Goal: Task Accomplishment & Management: Manage account settings

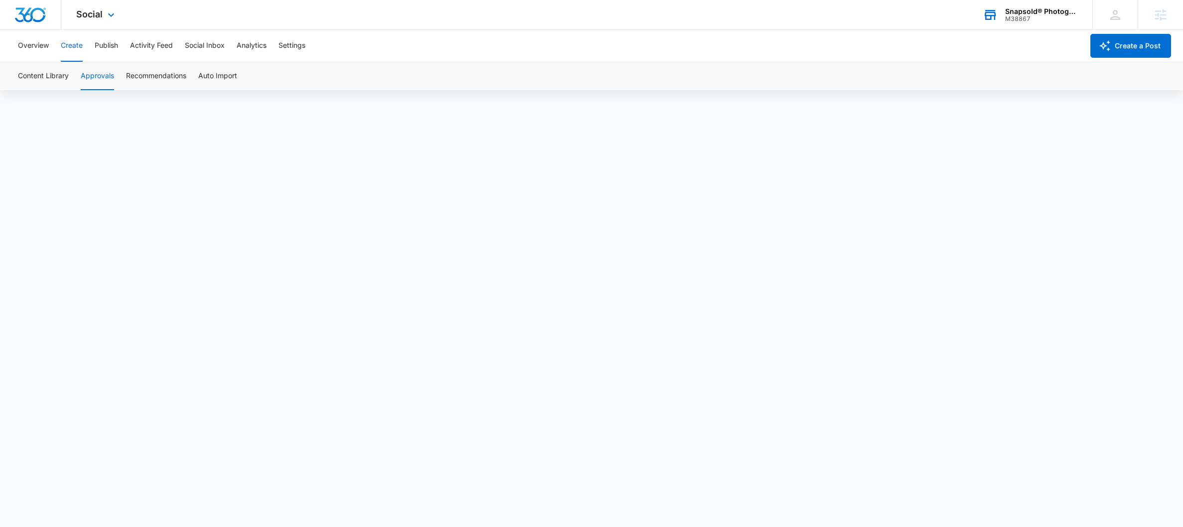
click at [1014, 18] on div "M38867" at bounding box center [1041, 18] width 73 height 7
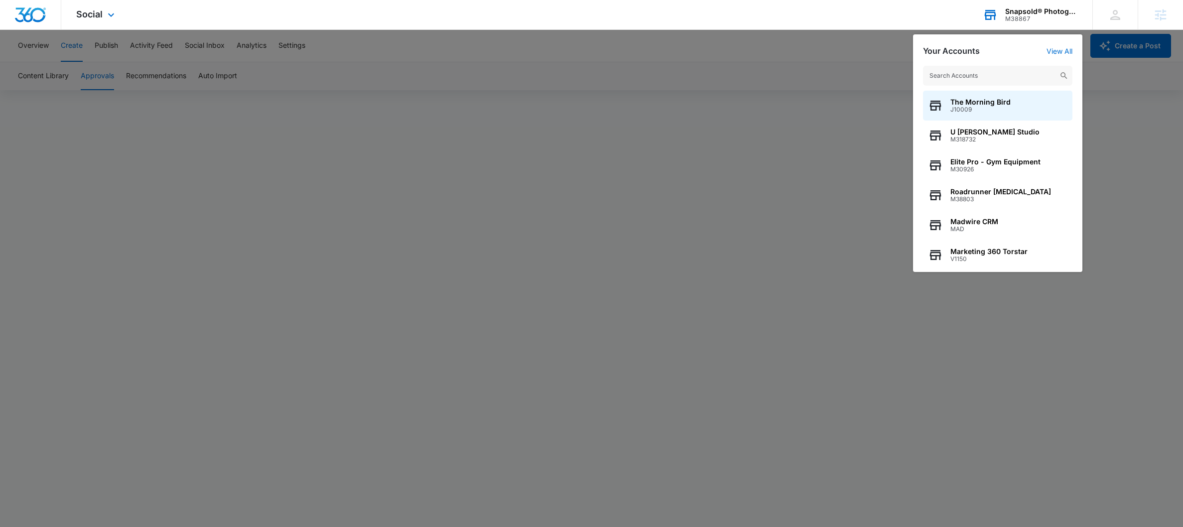
click at [1005, 79] on input "text" at bounding box center [997, 76] width 149 height 20
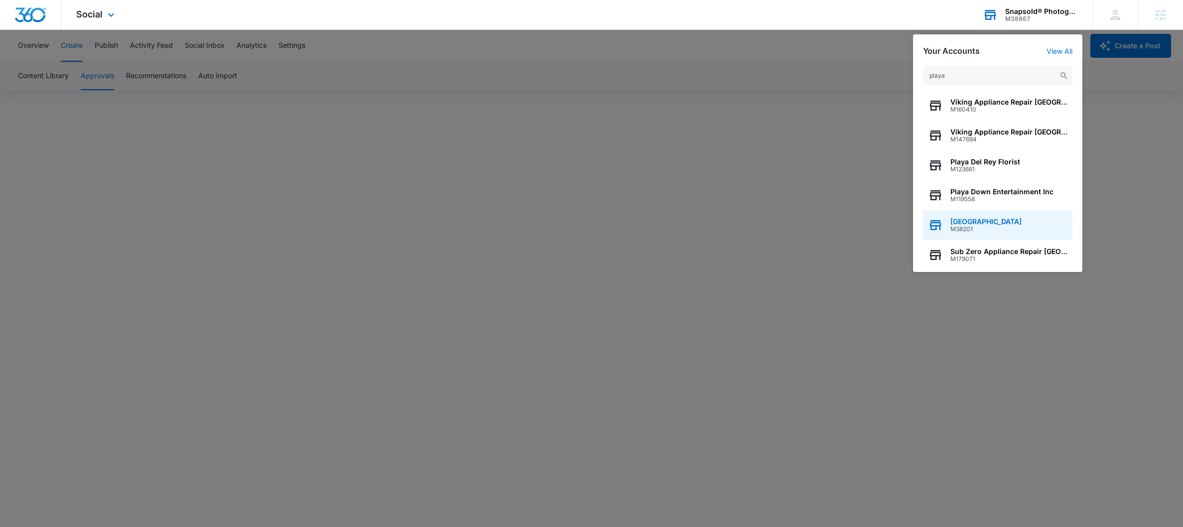
type input "playa"
click at [996, 225] on div "[GEOGRAPHIC_DATA]" at bounding box center [997, 225] width 149 height 30
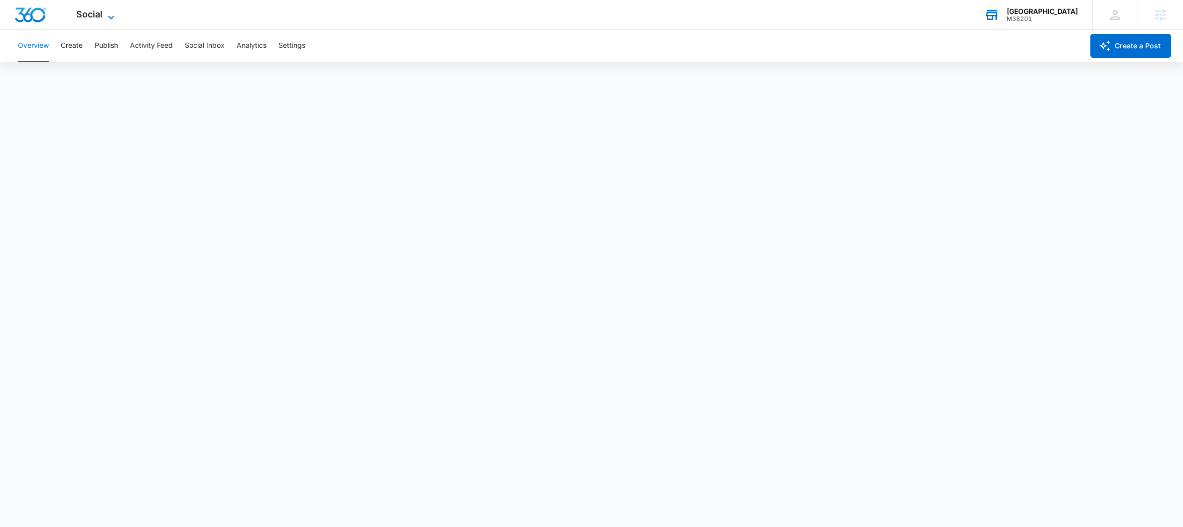
click at [92, 16] on span "Social" at bounding box center [89, 14] width 26 height 10
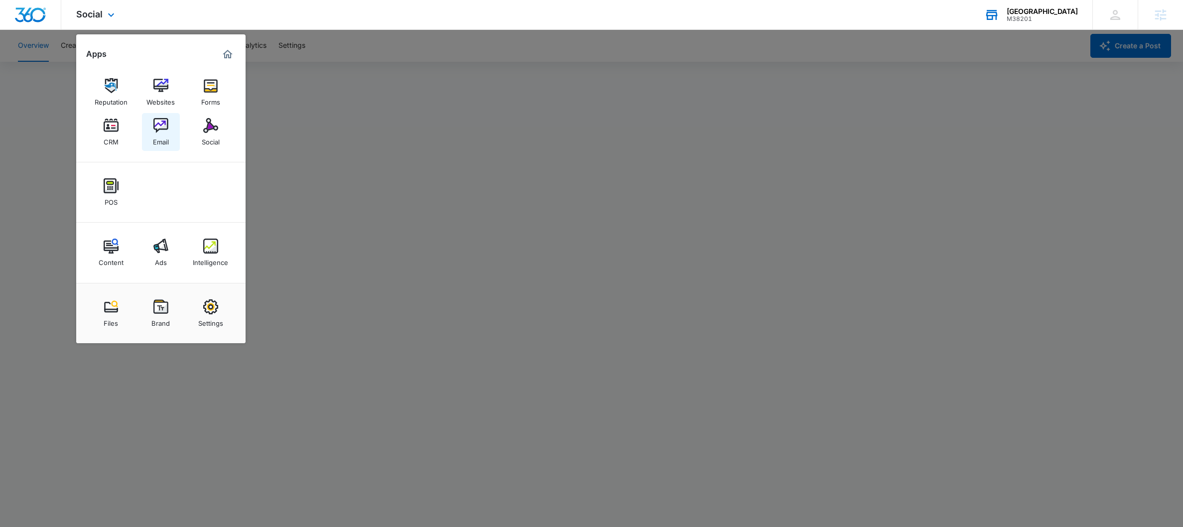
click at [155, 135] on div "Email" at bounding box center [161, 139] width 16 height 13
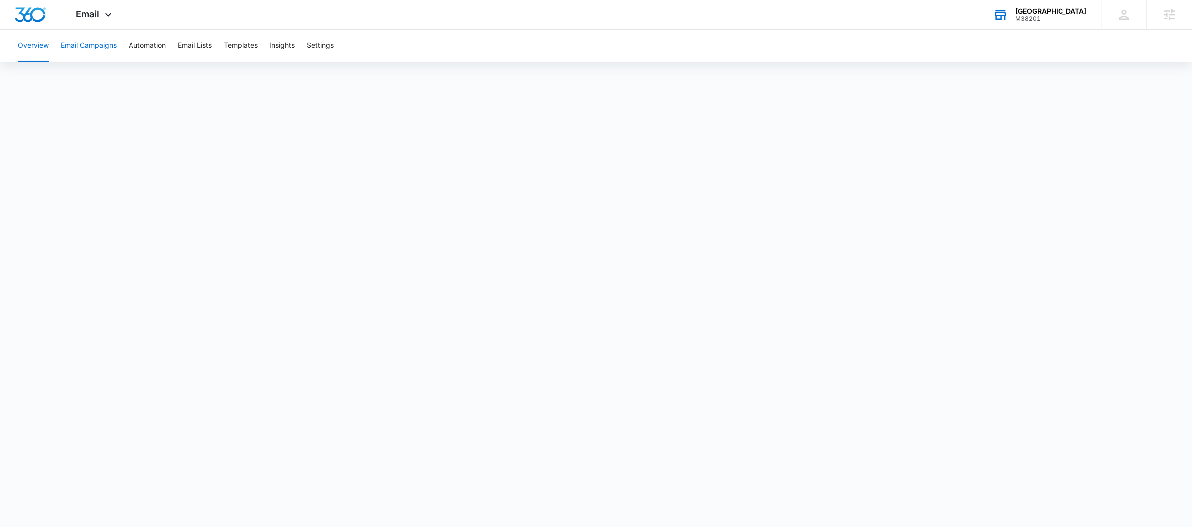
click at [76, 39] on button "Email Campaigns" at bounding box center [89, 46] width 56 height 32
click at [1064, 11] on div "[GEOGRAPHIC_DATA]" at bounding box center [1051, 11] width 71 height 8
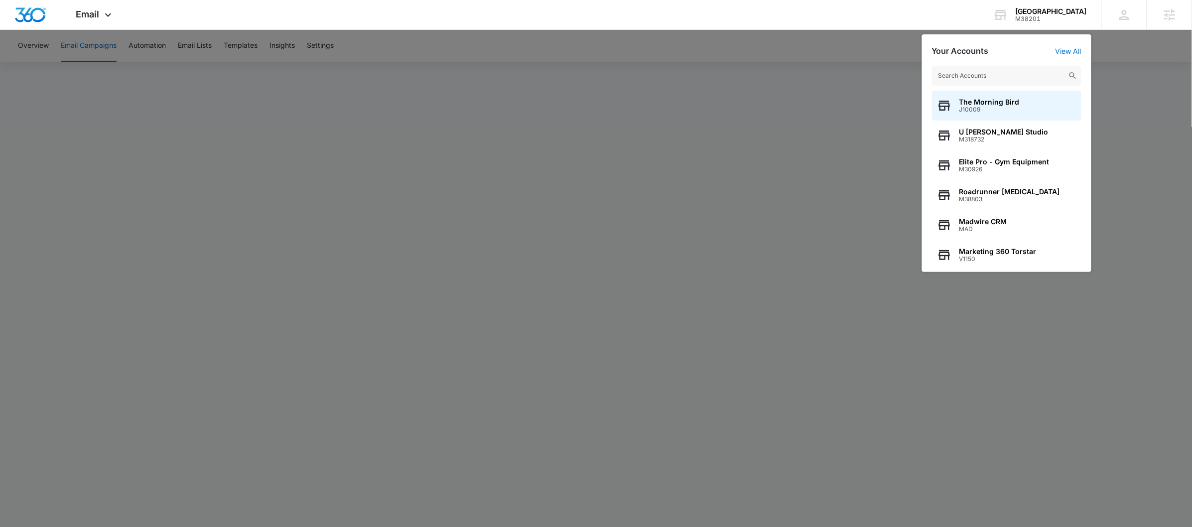
click at [1025, 79] on input "text" at bounding box center [1006, 76] width 149 height 20
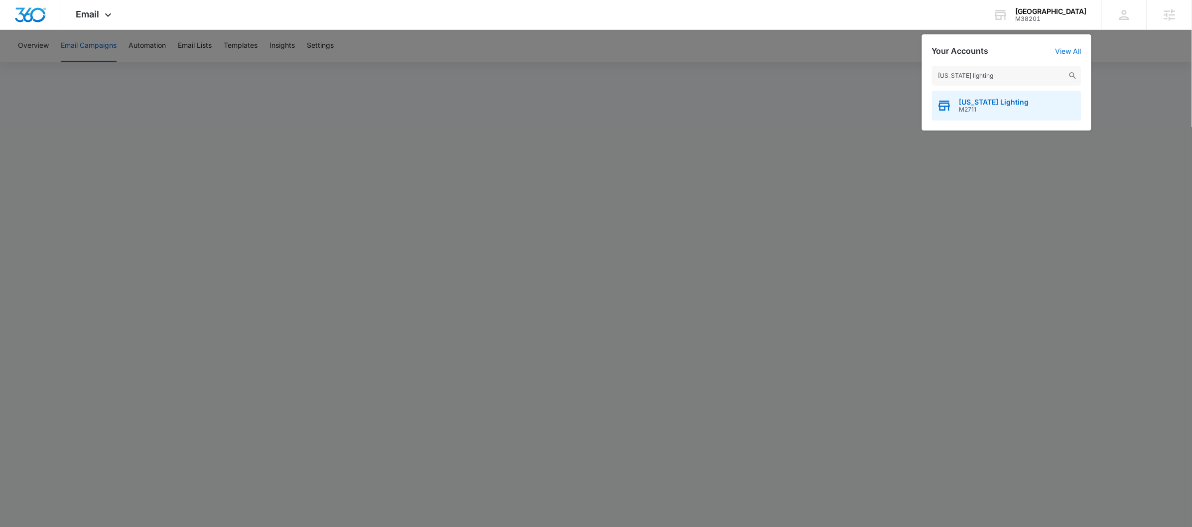
type input "[US_STATE] lighting"
click at [983, 108] on span "M2711" at bounding box center [994, 109] width 70 height 7
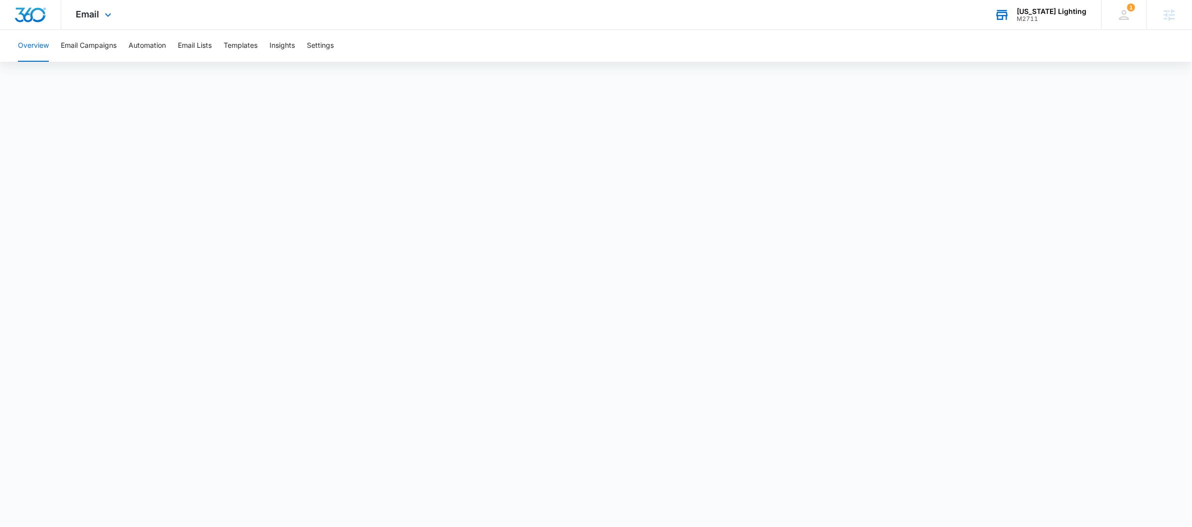
click at [1057, 13] on div "[US_STATE] Lighting" at bounding box center [1052, 11] width 70 height 8
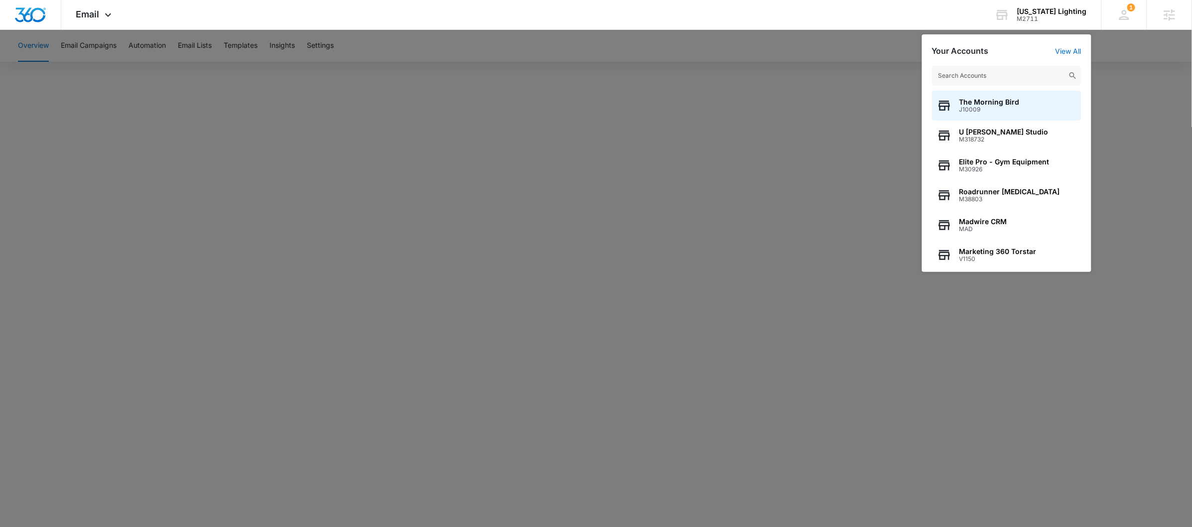
click at [978, 71] on input "text" at bounding box center [1006, 76] width 149 height 20
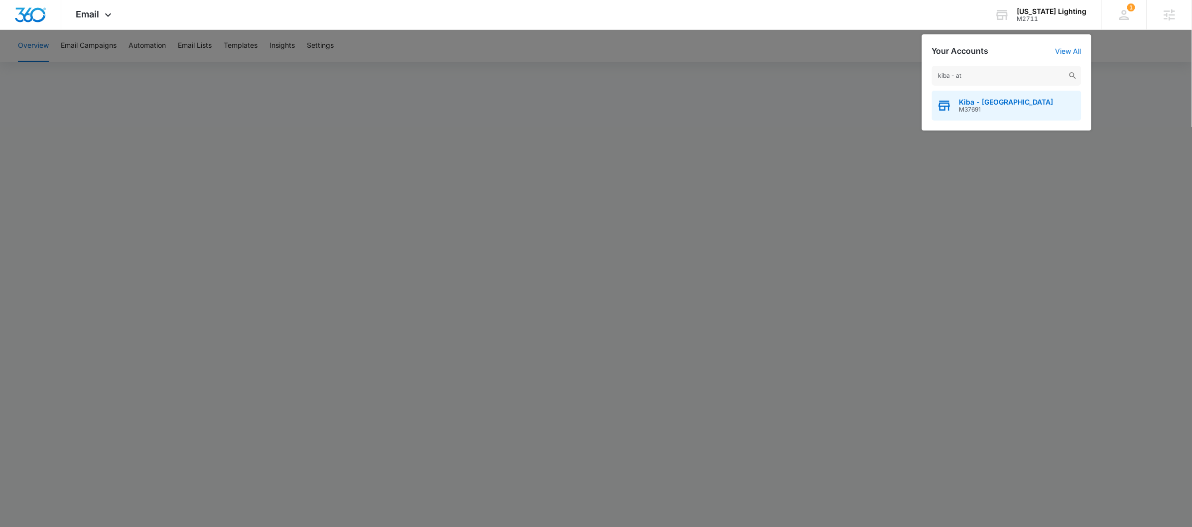
type input "kiba - at"
click at [977, 103] on span "Kiba - [GEOGRAPHIC_DATA]" at bounding box center [1006, 102] width 94 height 8
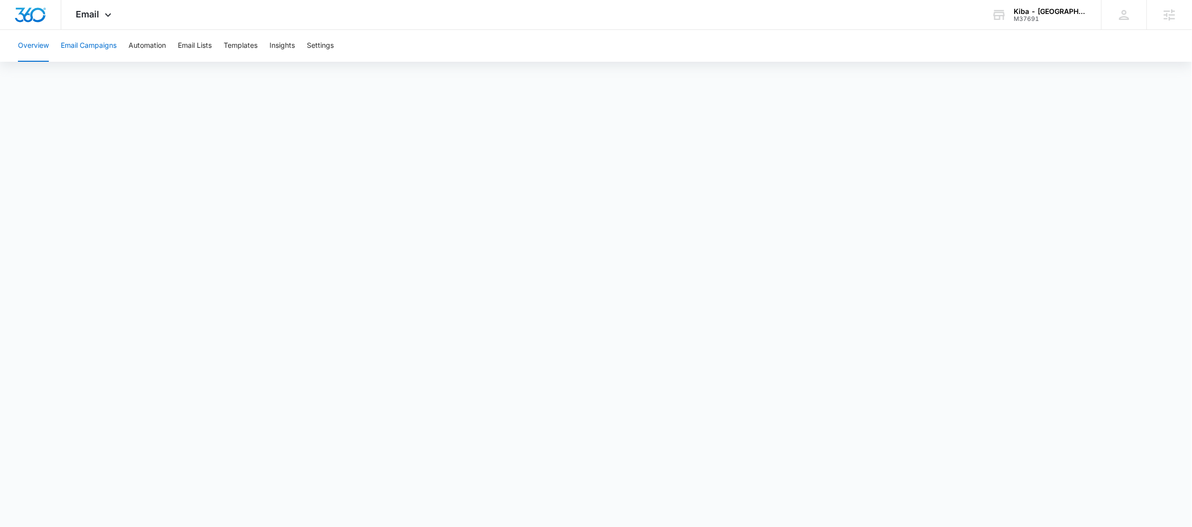
click at [100, 49] on button "Email Campaigns" at bounding box center [89, 46] width 56 height 32
click at [1077, 15] on div "M37691" at bounding box center [1050, 18] width 73 height 7
click at [1084, 11] on div "Kiba - [GEOGRAPHIC_DATA]" at bounding box center [1050, 11] width 73 height 8
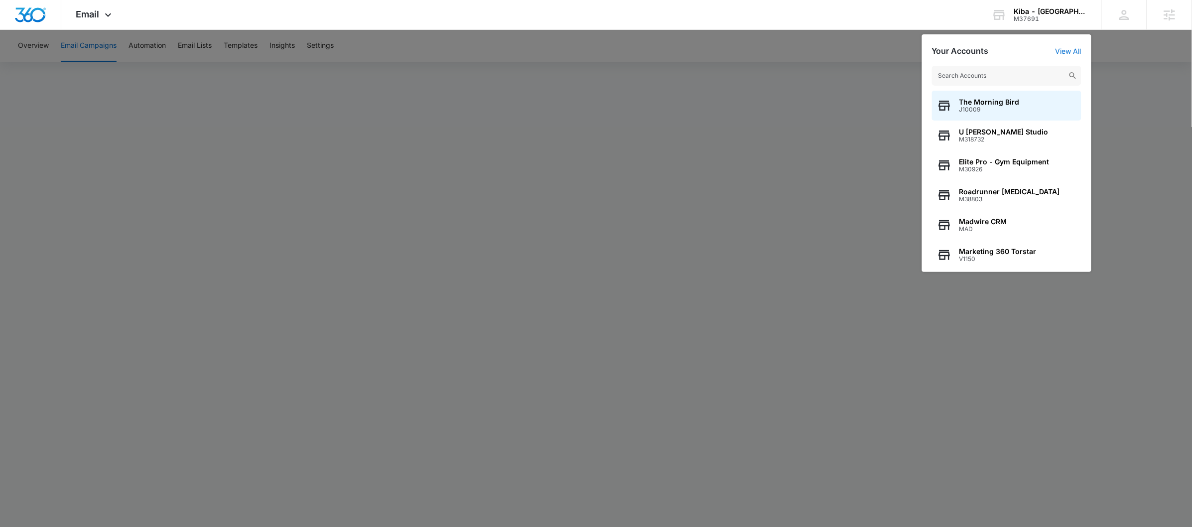
click at [1017, 74] on input "text" at bounding box center [1006, 76] width 149 height 20
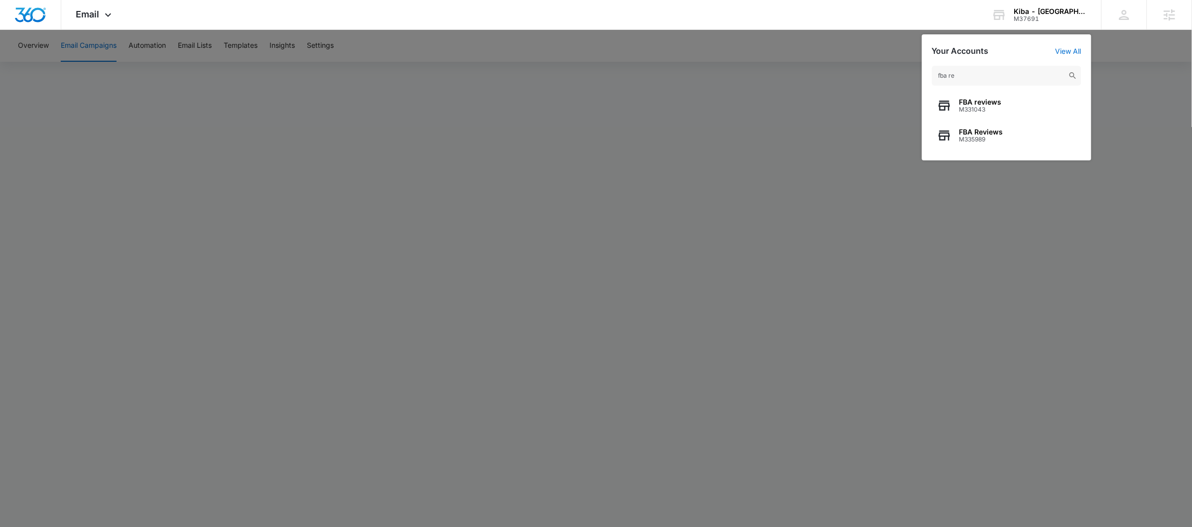
type input "fba re"
click at [1002, 108] on div "FBA reviews M331043" at bounding box center [1006, 106] width 149 height 30
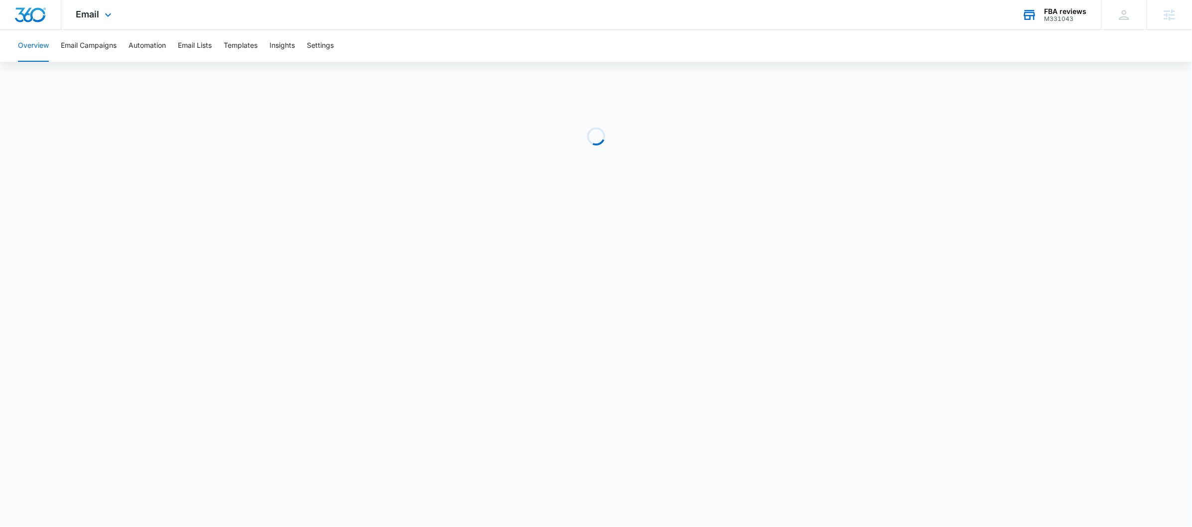
click at [111, 22] on div "Email Apps Reputation Websites Forms CRM Email Social Shop Payments POS Content…" at bounding box center [95, 14] width 68 height 29
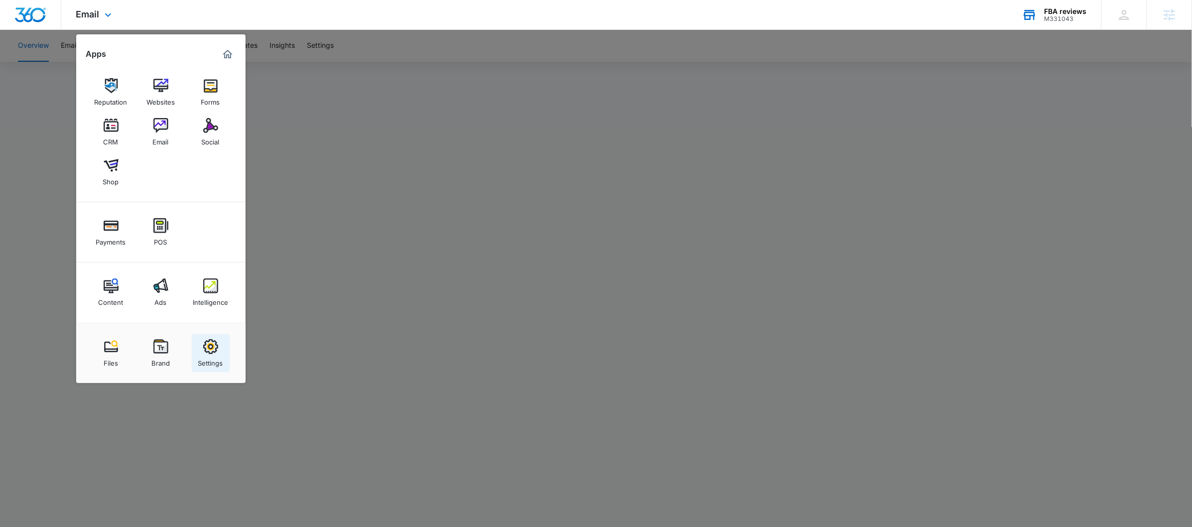
click at [209, 365] on div "Settings" at bounding box center [210, 360] width 25 height 13
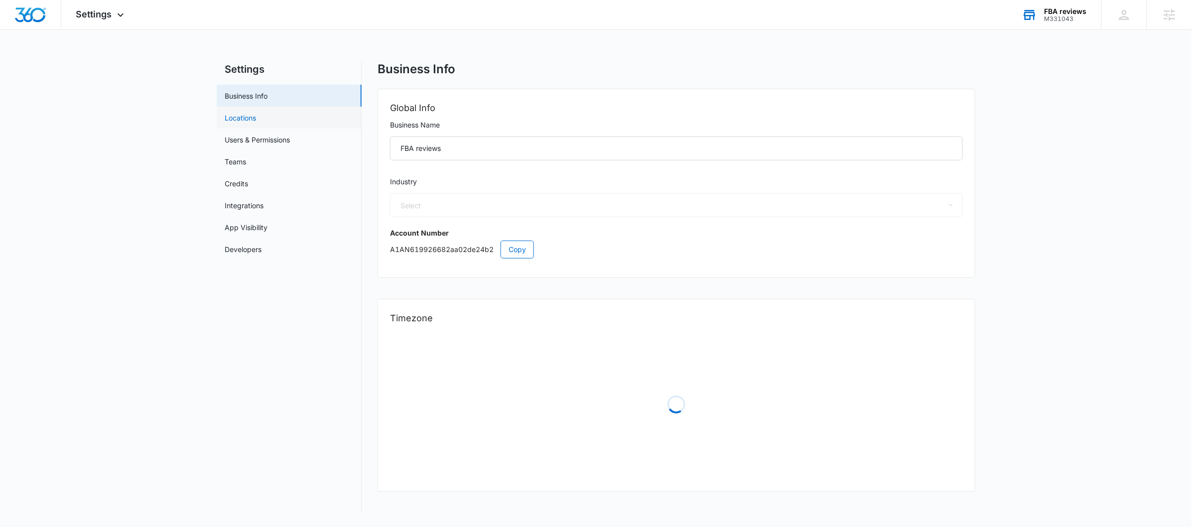
select select "32"
select select "US"
select select "America/[GEOGRAPHIC_DATA]"
click at [269, 144] on link "Users & Permissions" at bounding box center [257, 139] width 65 height 10
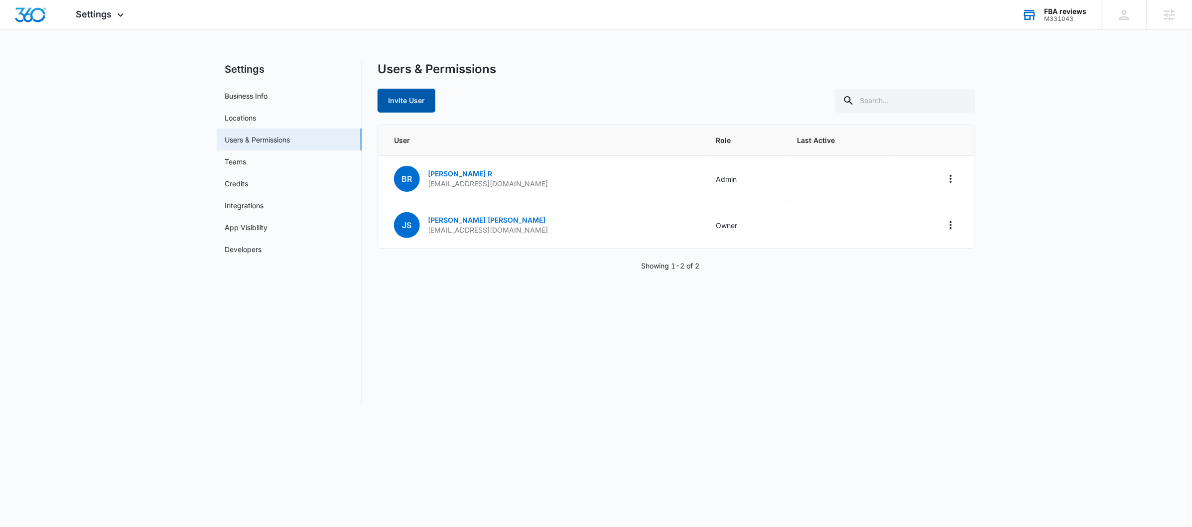
click at [413, 103] on button "Invite User" at bounding box center [407, 101] width 58 height 24
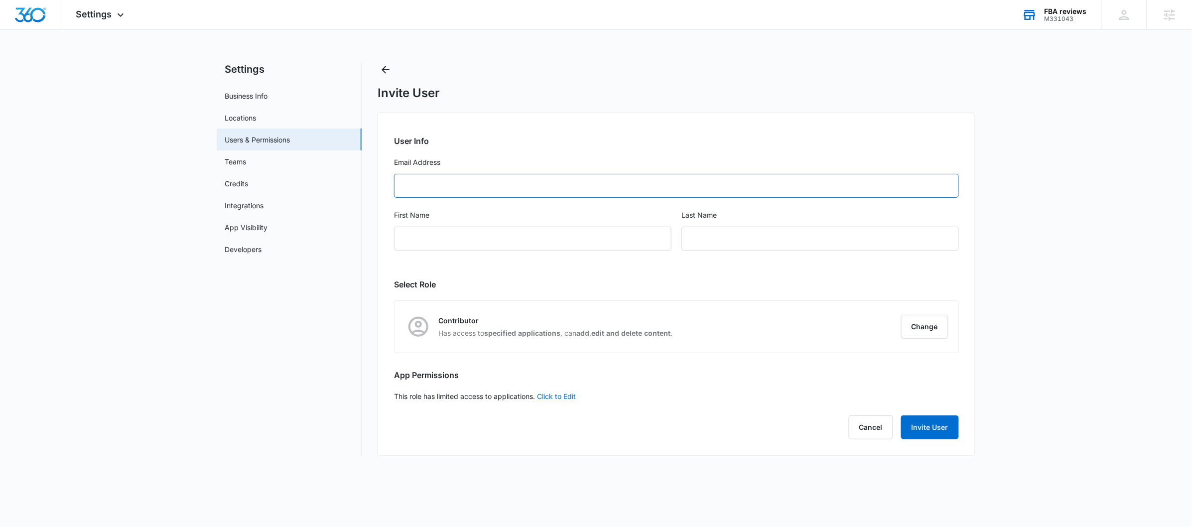
click at [546, 187] on input "Email Address" at bounding box center [676, 186] width 565 height 24
paste input "[EMAIL_ADDRESS][DOMAIN_NAME]"
type input "[EMAIL_ADDRESS][DOMAIN_NAME]"
click at [734, 244] on input "text" at bounding box center [819, 239] width 277 height 24
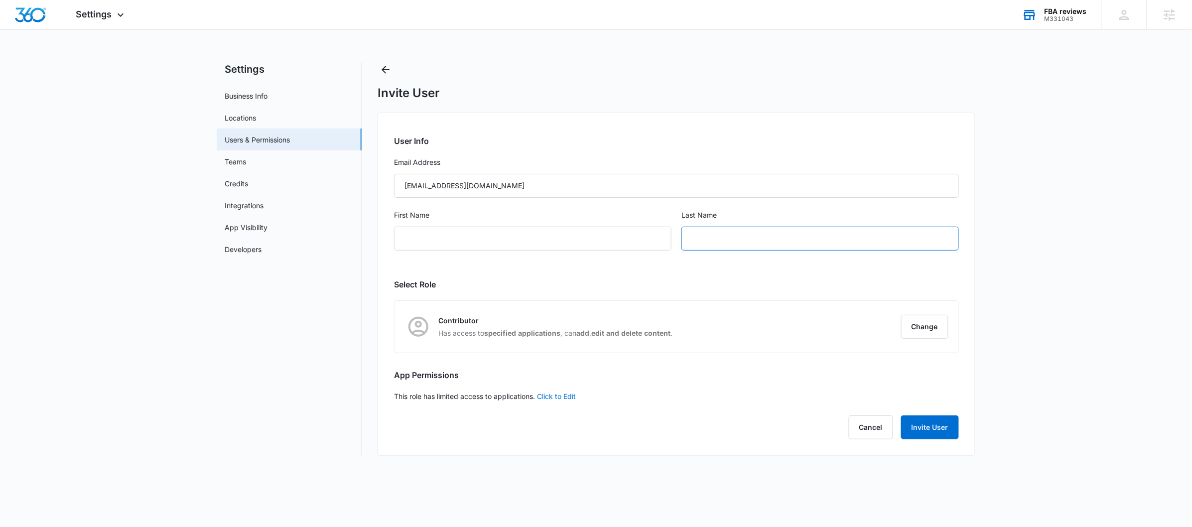
paste input "Brasoveanu"
type input "Brasoveanu"
click at [519, 244] on input "First Name" at bounding box center [532, 239] width 277 height 24
type input "[PERSON_NAME]"
click at [537, 395] on div "User Info Email Address [EMAIL_ADDRESS][DOMAIN_NAME] First Name [PERSON_NAME] L…" at bounding box center [677, 284] width 598 height 343
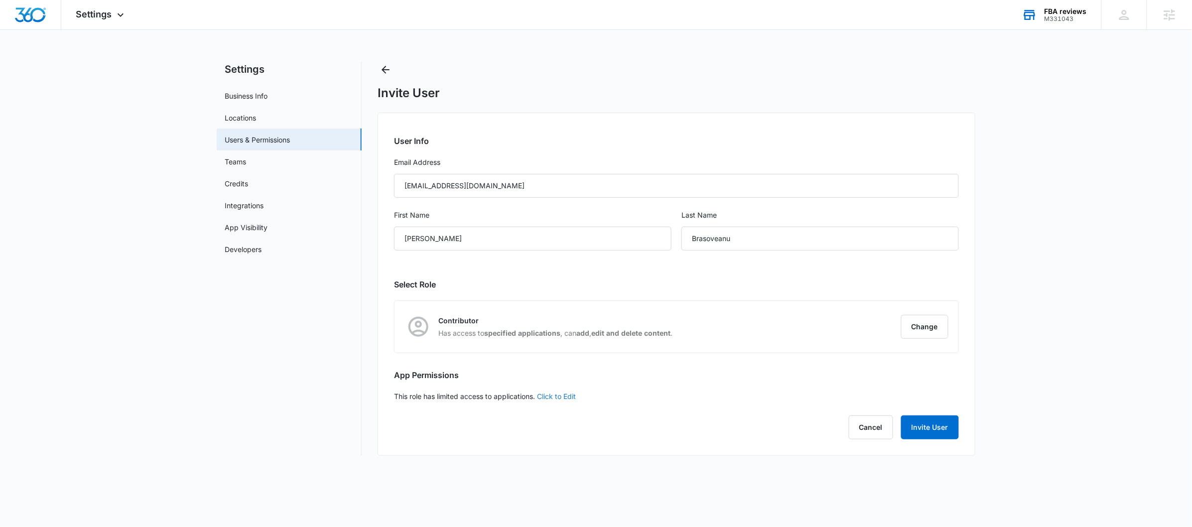
click at [548, 395] on link "Click to Edit" at bounding box center [556, 396] width 39 height 8
click at [400, 394] on icon at bounding box center [399, 396] width 9 height 9
click at [394, 396] on input "Access to all apps" at bounding box center [394, 396] width 0 height 0
checkbox input "false"
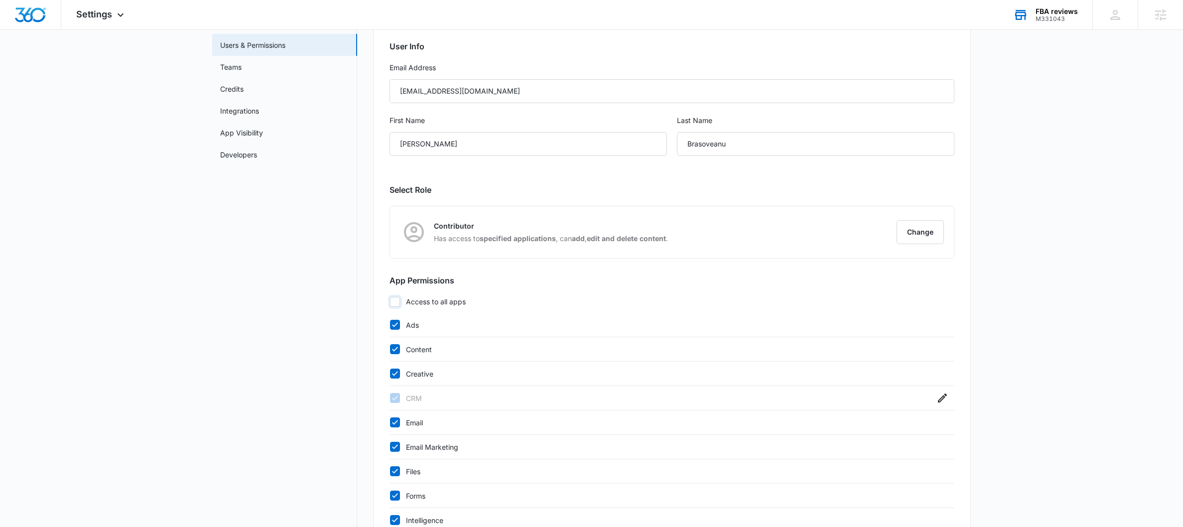
scroll to position [221, 0]
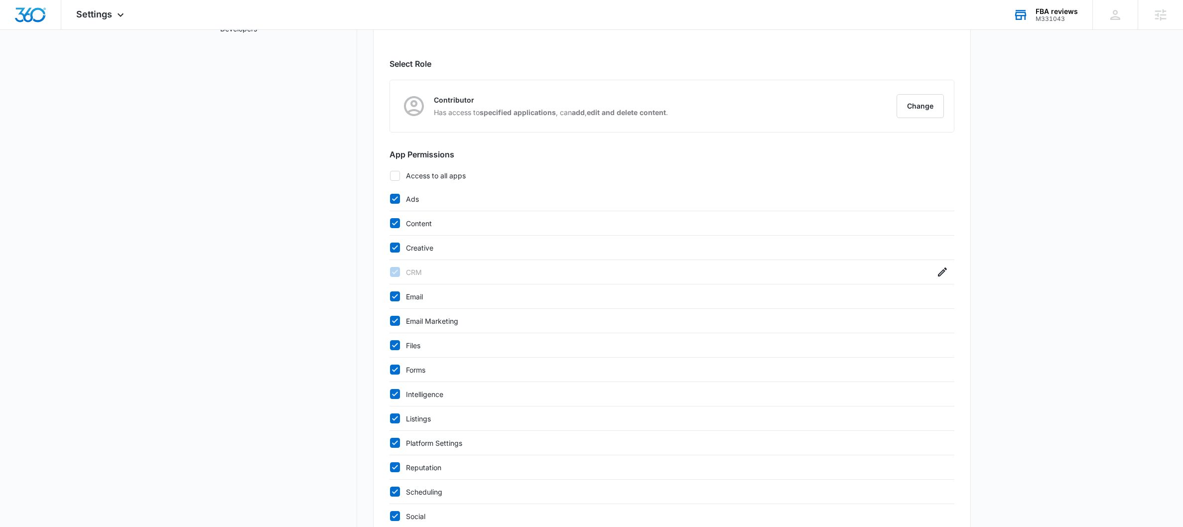
click at [397, 200] on icon at bounding box center [394, 198] width 9 height 9
click at [390, 199] on input "Ads" at bounding box center [389, 199] width 0 height 0
click at [397, 200] on icon at bounding box center [394, 198] width 9 height 9
click at [390, 199] on input "Ads" at bounding box center [389, 199] width 0 height 0
checkbox input "true"
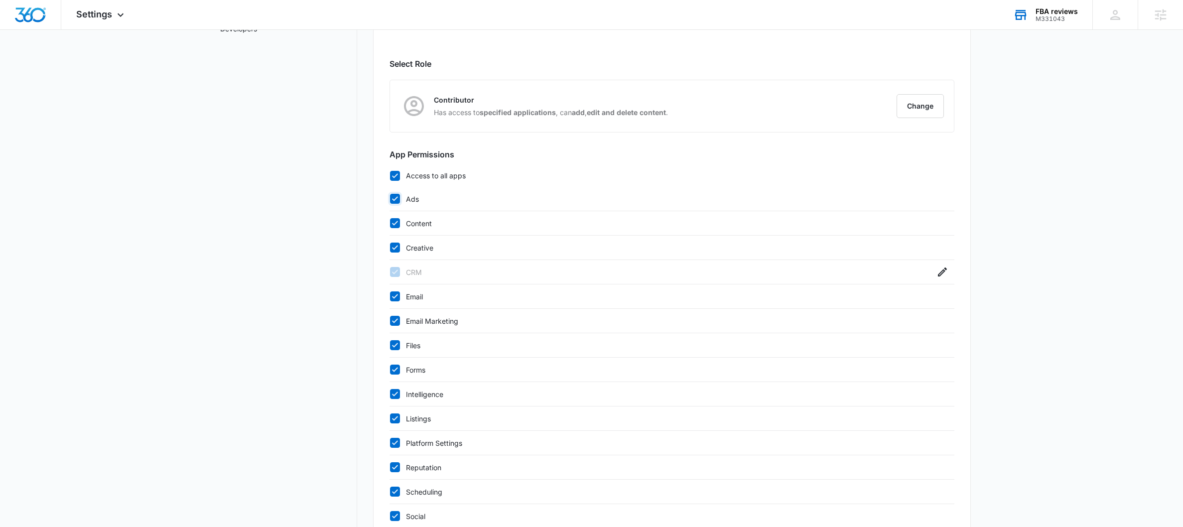
scroll to position [0, 0]
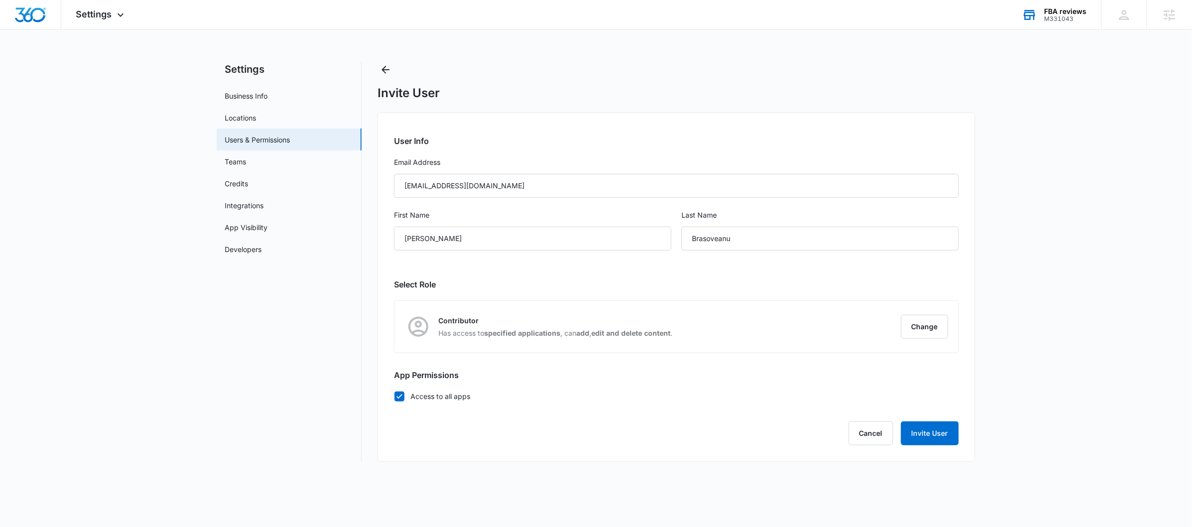
click at [403, 399] on icon at bounding box center [399, 396] width 9 height 9
click at [394, 396] on input "Access to all apps" at bounding box center [394, 396] width 0 height 0
checkbox input "false"
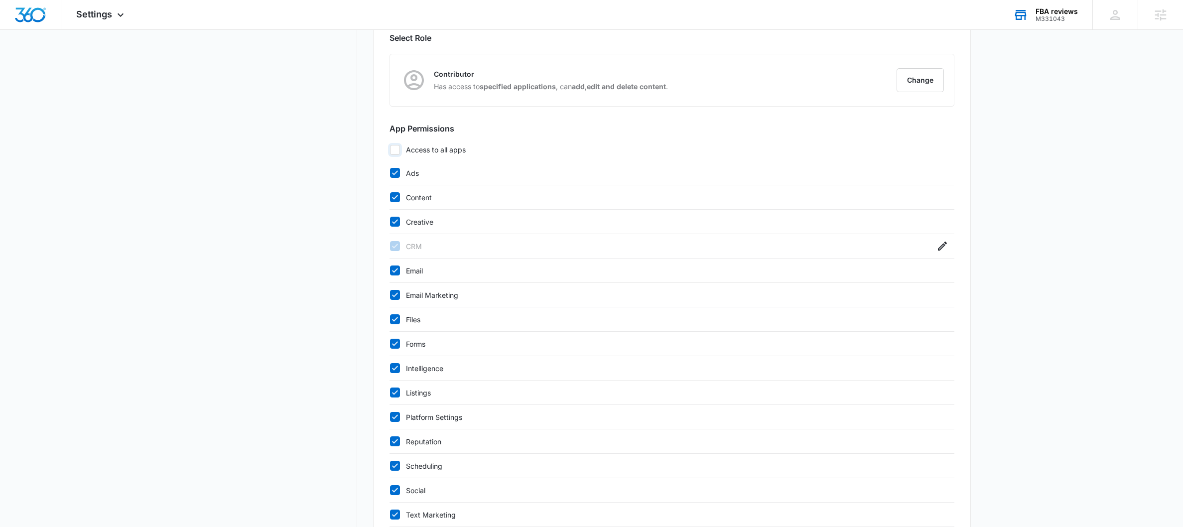
scroll to position [339, 0]
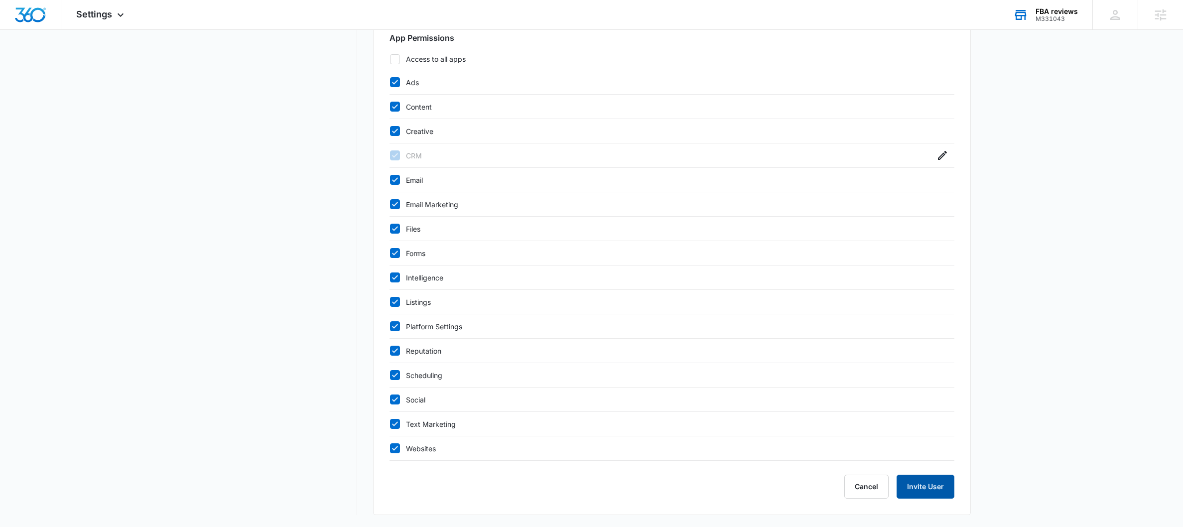
click at [930, 485] on button "Invite User" at bounding box center [925, 487] width 58 height 24
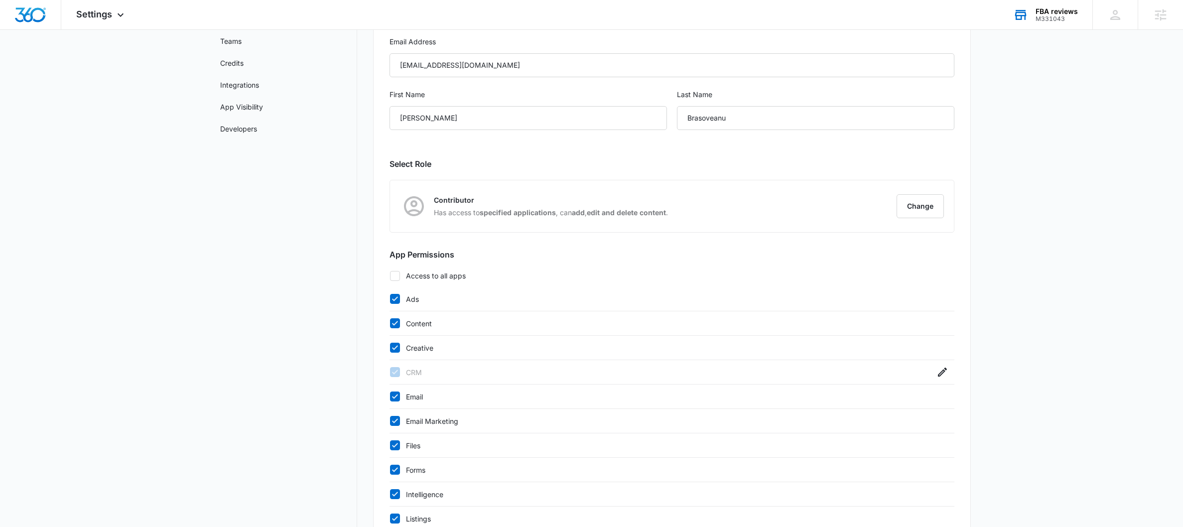
scroll to position [71, 0]
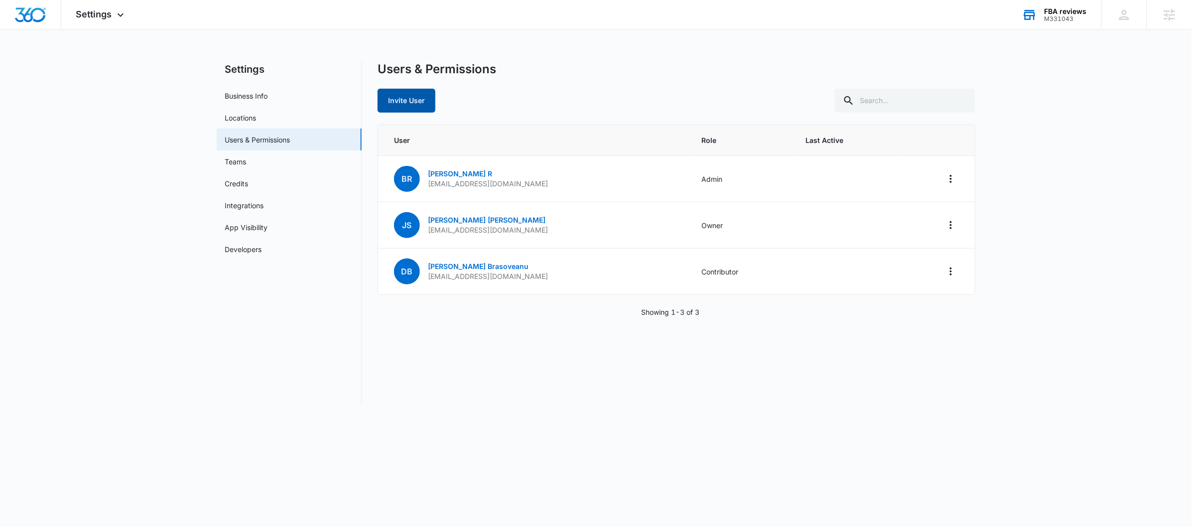
click at [415, 100] on button "Invite User" at bounding box center [407, 101] width 58 height 24
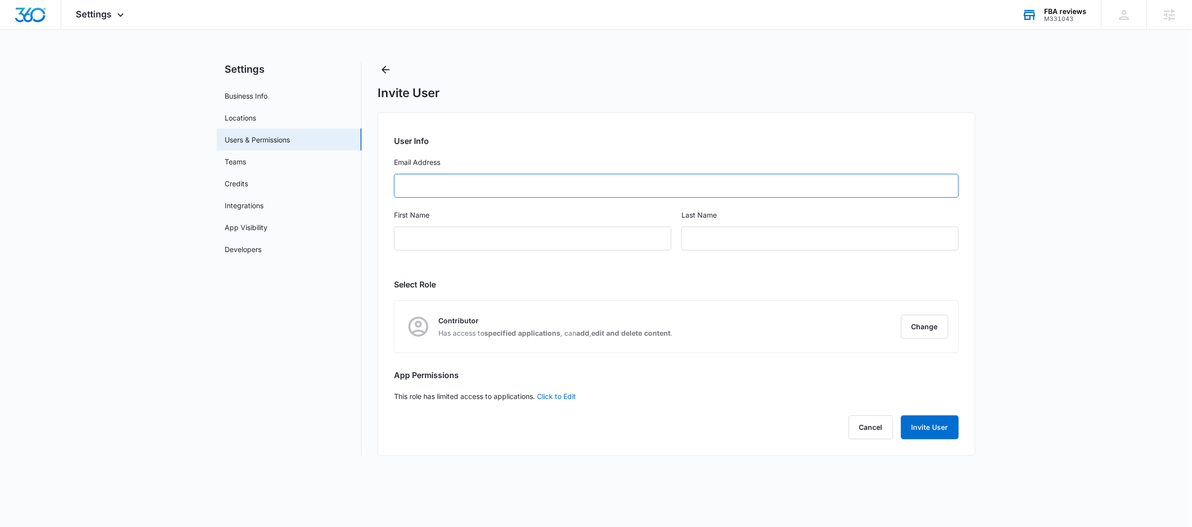
click at [510, 178] on input "Email Address" at bounding box center [676, 186] width 565 height 24
paste input "[EMAIL_ADDRESS][PERSON_NAME][DOMAIN_NAME]"
type input "[EMAIL_ADDRESS][PERSON_NAME][DOMAIN_NAME]"
click at [498, 239] on input "First Name" at bounding box center [532, 239] width 277 height 24
type input "[PERSON_NAME]"
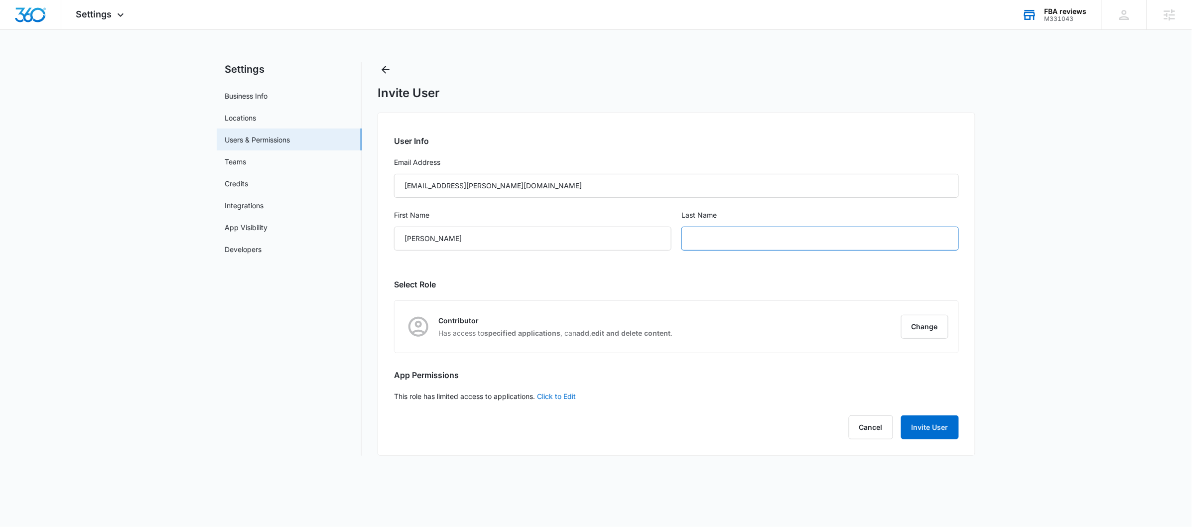
click at [802, 242] on input "text" at bounding box center [819, 239] width 277 height 24
click at [567, 393] on link "Click to Edit" at bounding box center [556, 396] width 39 height 8
click at [404, 398] on icon at bounding box center [399, 396] width 9 height 9
click at [394, 396] on input "Access to all apps" at bounding box center [394, 396] width 0 height 0
checkbox input "false"
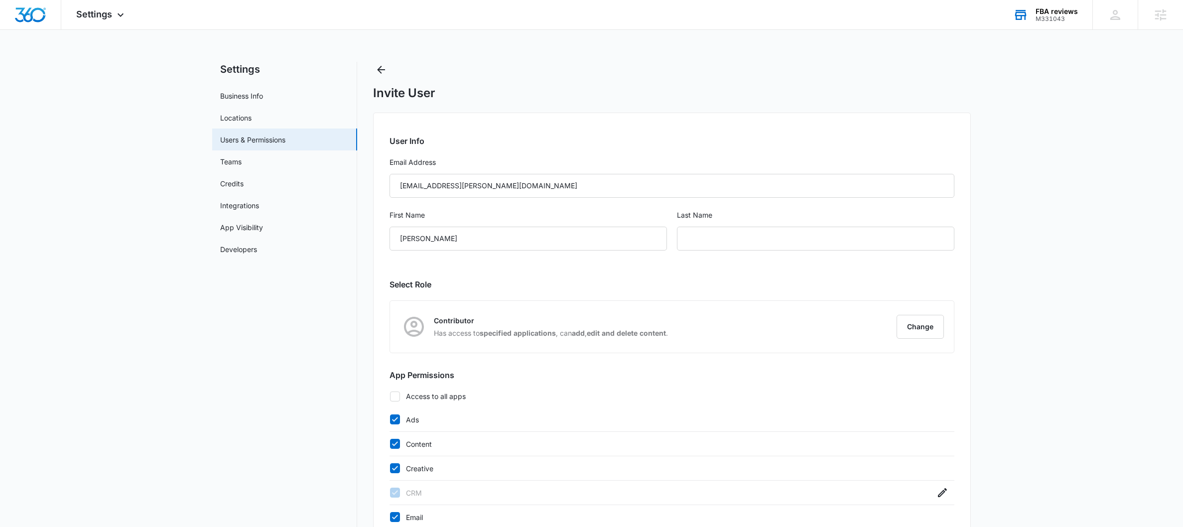
click at [396, 421] on icon at bounding box center [394, 419] width 9 height 9
click at [390, 420] on input "Ads" at bounding box center [389, 419] width 0 height 0
checkbox input "false"
click at [394, 444] on icon at bounding box center [394, 443] width 9 height 9
click at [390, 444] on input "Content" at bounding box center [389, 444] width 0 height 0
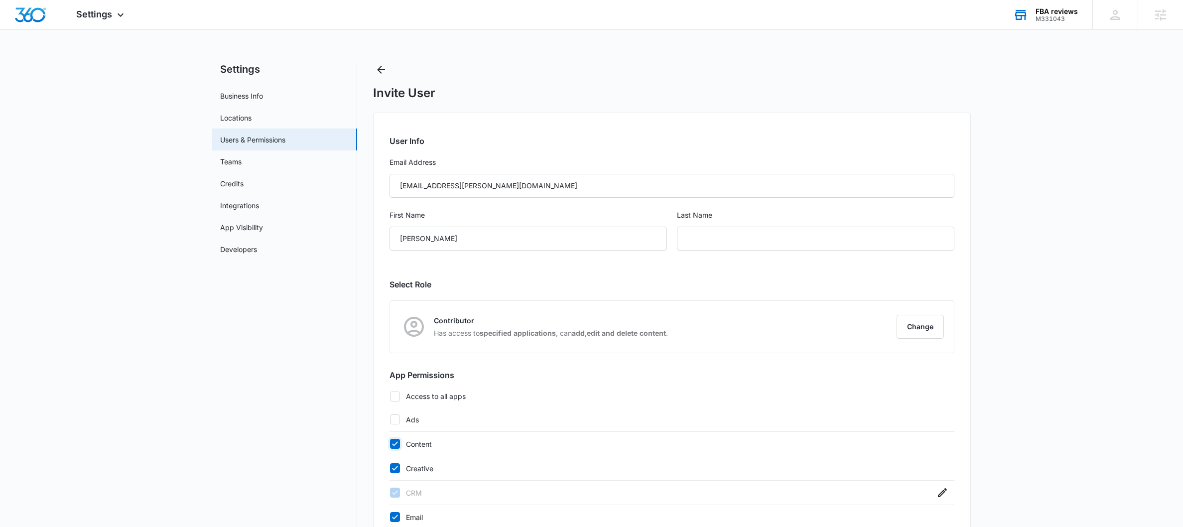
checkbox input "false"
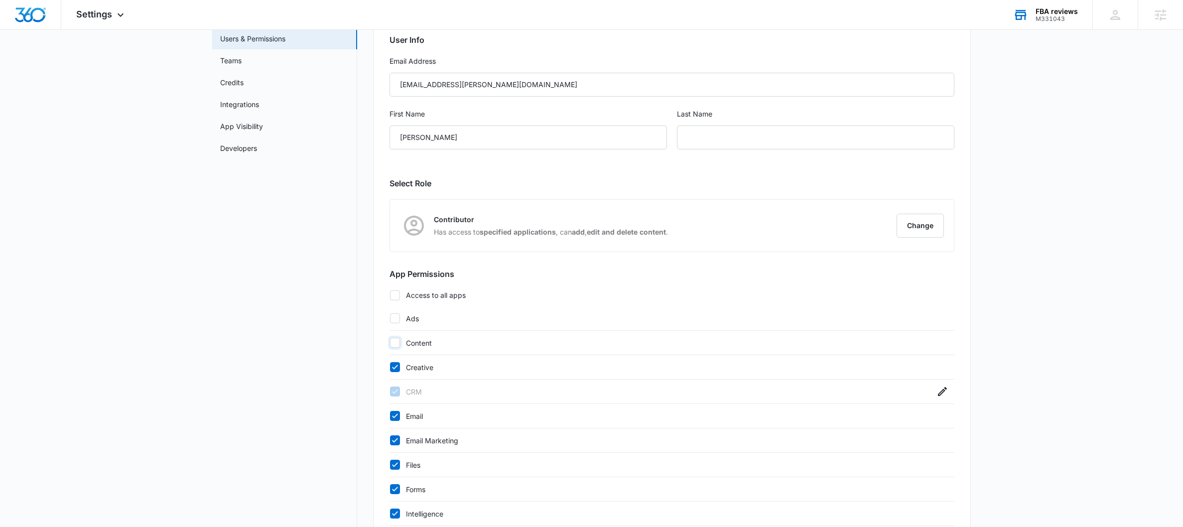
scroll to position [103, 0]
click at [394, 367] on icon at bounding box center [395, 365] width 6 height 4
click at [390, 366] on input "Creative" at bounding box center [389, 366] width 0 height 0
checkbox input "false"
click at [401, 420] on div "Email" at bounding box center [671, 414] width 565 height 24
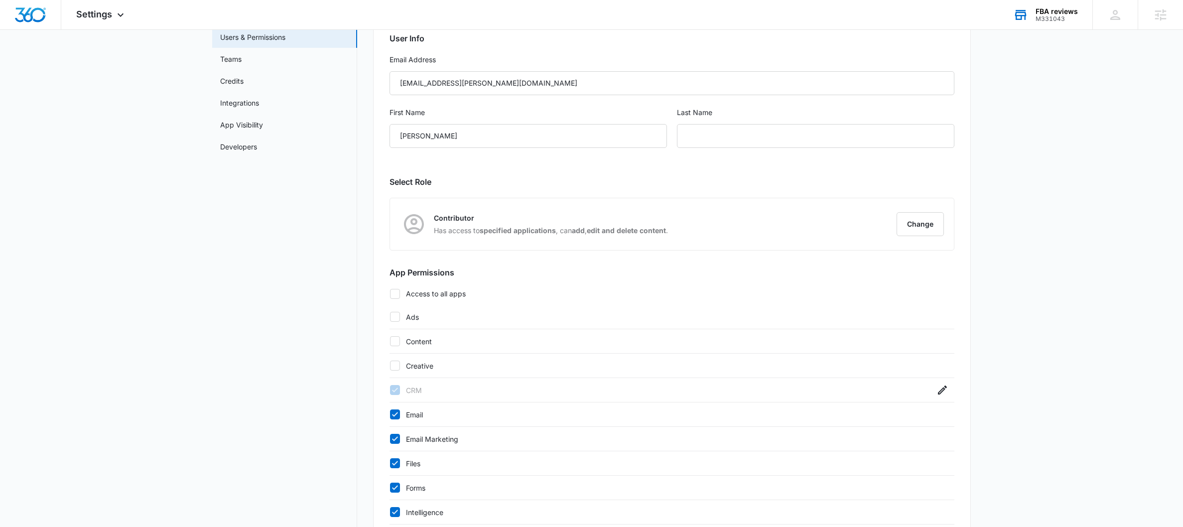
click at [393, 418] on icon at bounding box center [394, 414] width 9 height 9
click at [390, 415] on input "Email" at bounding box center [389, 414] width 0 height 0
checkbox input "false"
click at [393, 438] on icon at bounding box center [394, 438] width 9 height 9
click at [390, 439] on input "Email Marketing" at bounding box center [389, 439] width 0 height 0
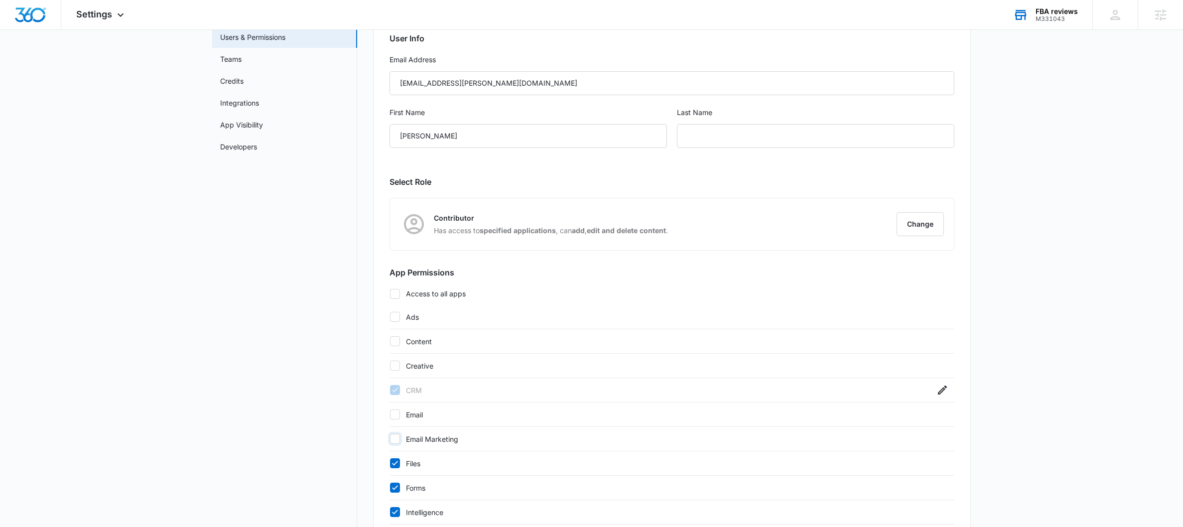
checkbox input "false"
click at [392, 461] on icon at bounding box center [394, 463] width 9 height 9
click at [390, 463] on input "Files" at bounding box center [389, 463] width 0 height 0
checkbox input "false"
click at [397, 483] on div at bounding box center [395, 488] width 10 height 10
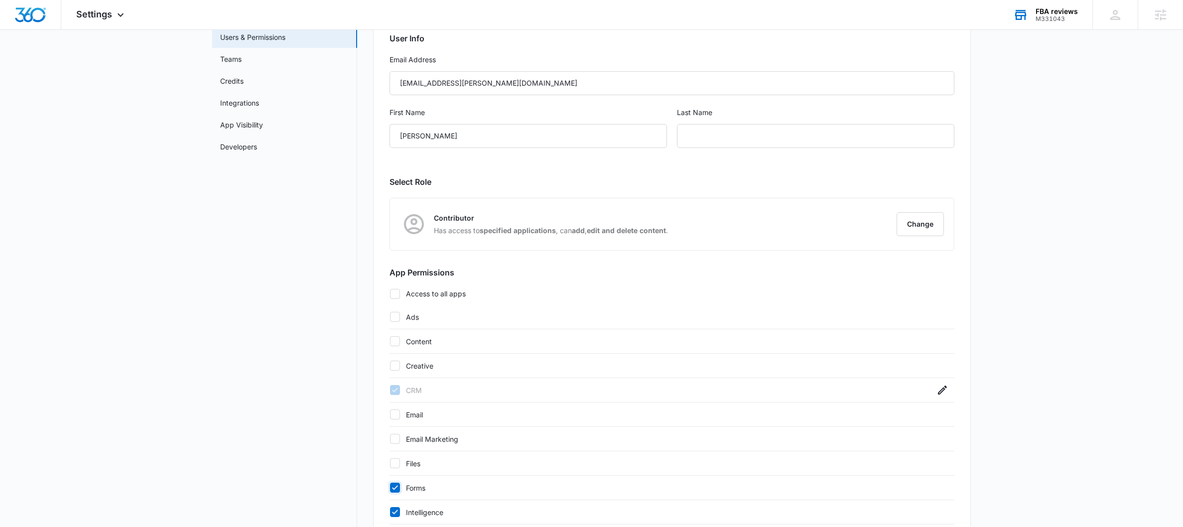
click at [390, 488] on input "Forms" at bounding box center [389, 488] width 0 height 0
checkbox input "false"
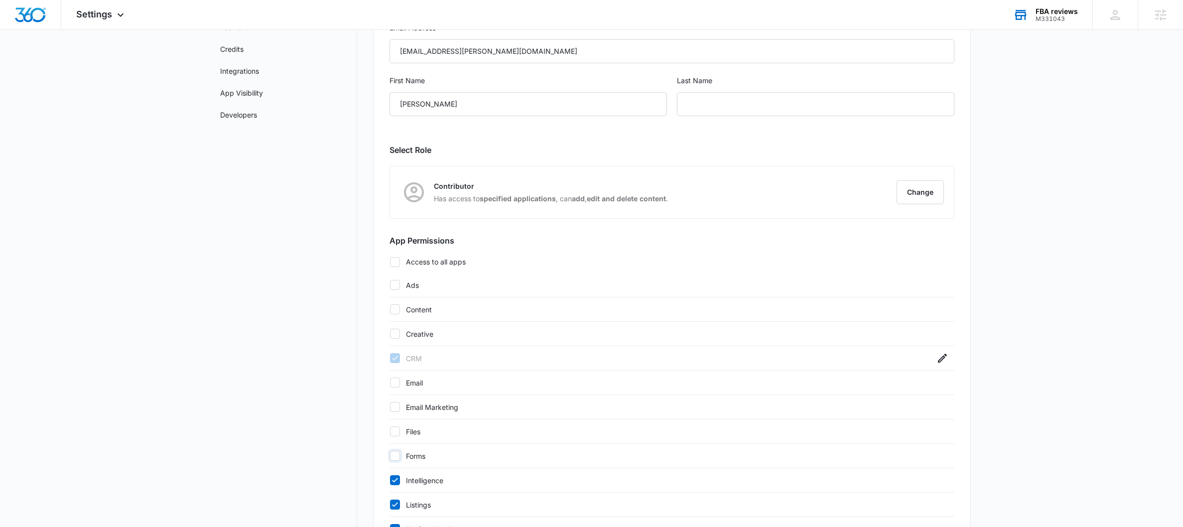
scroll to position [319, 0]
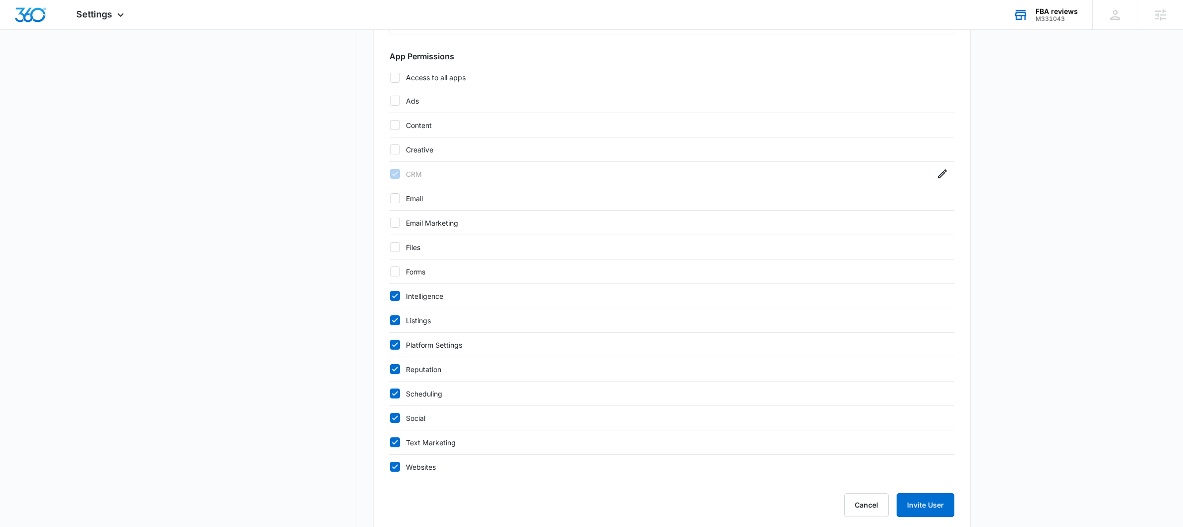
click at [390, 297] on icon at bounding box center [394, 295] width 9 height 9
click at [390, 296] on input "Intelligence" at bounding box center [389, 296] width 0 height 0
checkbox input "false"
click at [390, 315] on div "Listings" at bounding box center [671, 320] width 565 height 24
click at [392, 320] on icon at bounding box center [394, 320] width 9 height 9
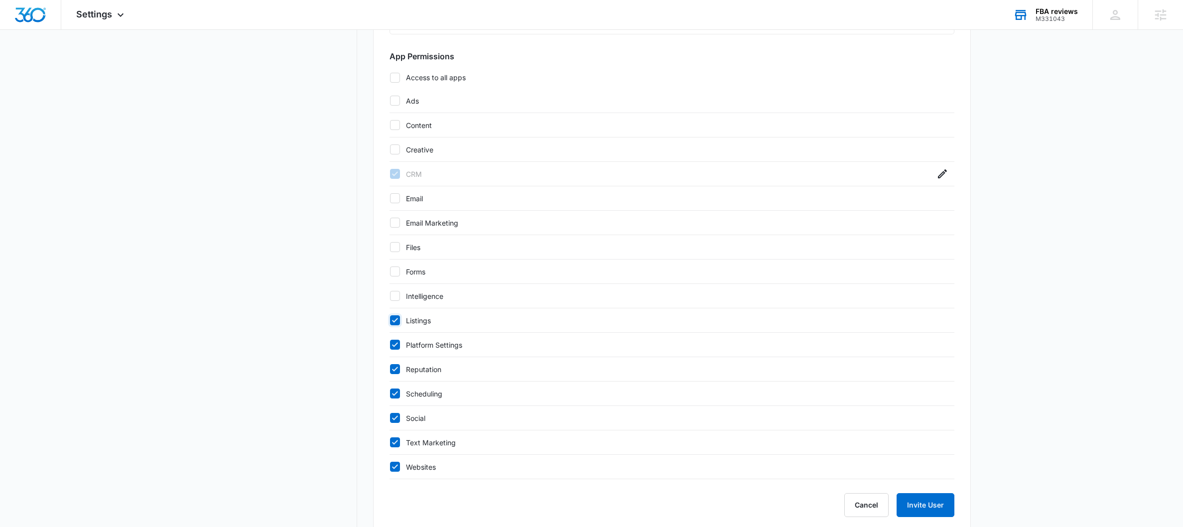
click at [390, 320] on input "Listings" at bounding box center [389, 320] width 0 height 0
checkbox input "false"
click at [395, 359] on div "Reputation" at bounding box center [671, 369] width 565 height 24
click at [394, 368] on icon at bounding box center [394, 369] width 9 height 9
click at [390, 369] on input "Reputation" at bounding box center [389, 369] width 0 height 0
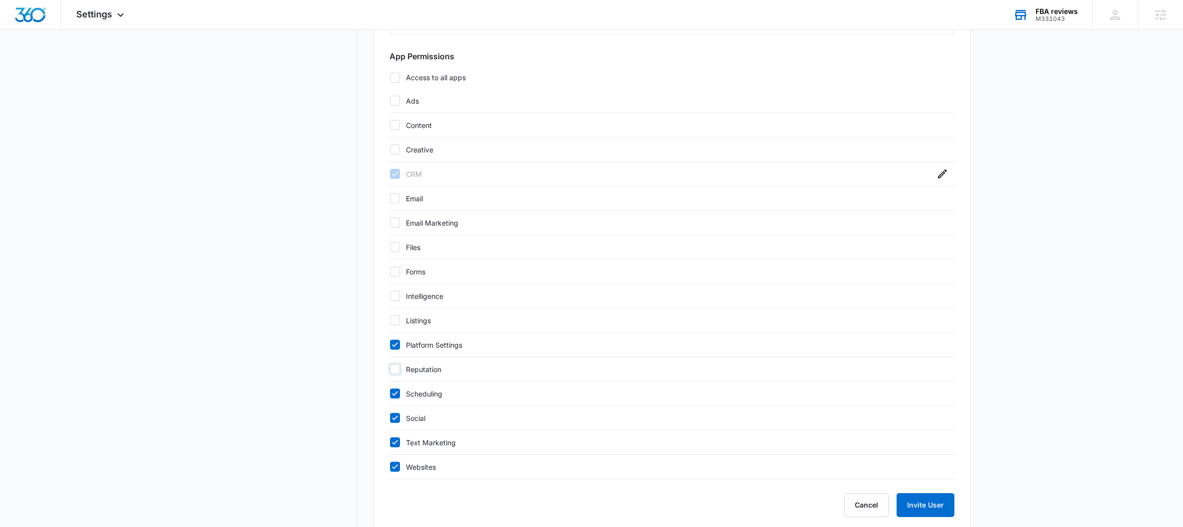
checkbox input "false"
click at [394, 340] on div at bounding box center [395, 345] width 10 height 10
click at [390, 345] on input "Platform Settings" at bounding box center [389, 345] width 0 height 0
checkbox input "false"
click at [392, 391] on icon at bounding box center [394, 393] width 9 height 9
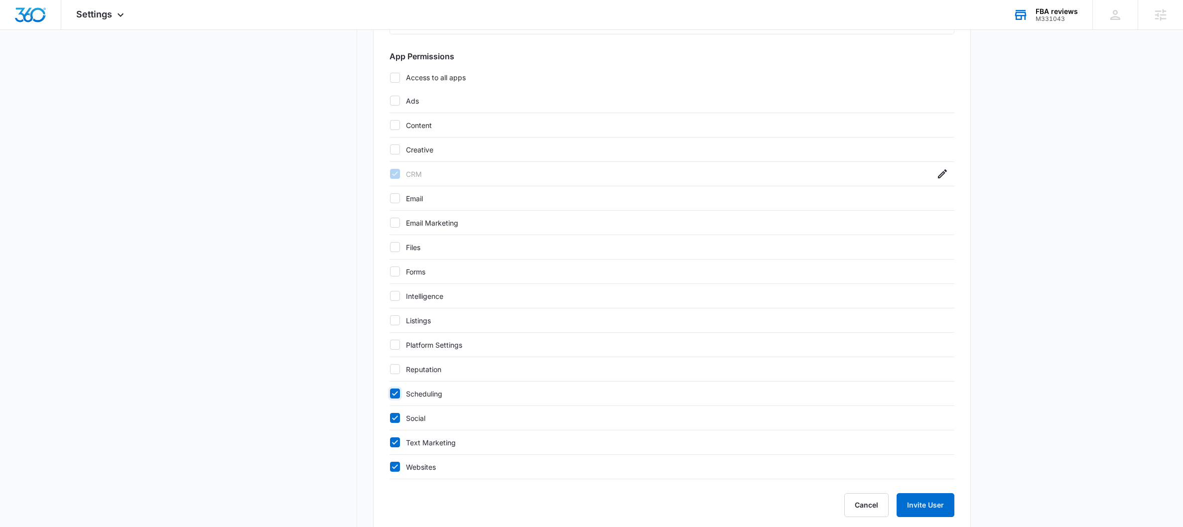
click at [390, 393] on input "Scheduling" at bounding box center [389, 393] width 0 height 0
checkbox input "false"
click at [394, 422] on icon at bounding box center [394, 417] width 9 height 9
click at [390, 418] on input "Social" at bounding box center [389, 418] width 0 height 0
checkbox input "false"
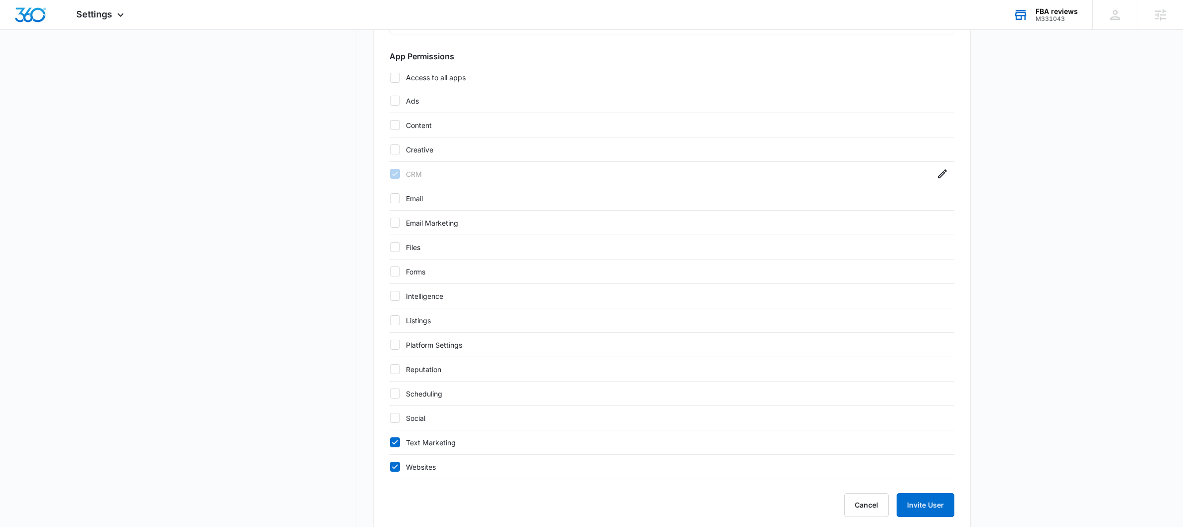
click at [394, 435] on div "Text Marketing" at bounding box center [671, 442] width 565 height 24
click at [391, 447] on icon at bounding box center [394, 442] width 9 height 9
click at [390, 443] on input "Text Marketing" at bounding box center [389, 442] width 0 height 0
checkbox input "false"
click at [395, 470] on icon at bounding box center [394, 466] width 9 height 9
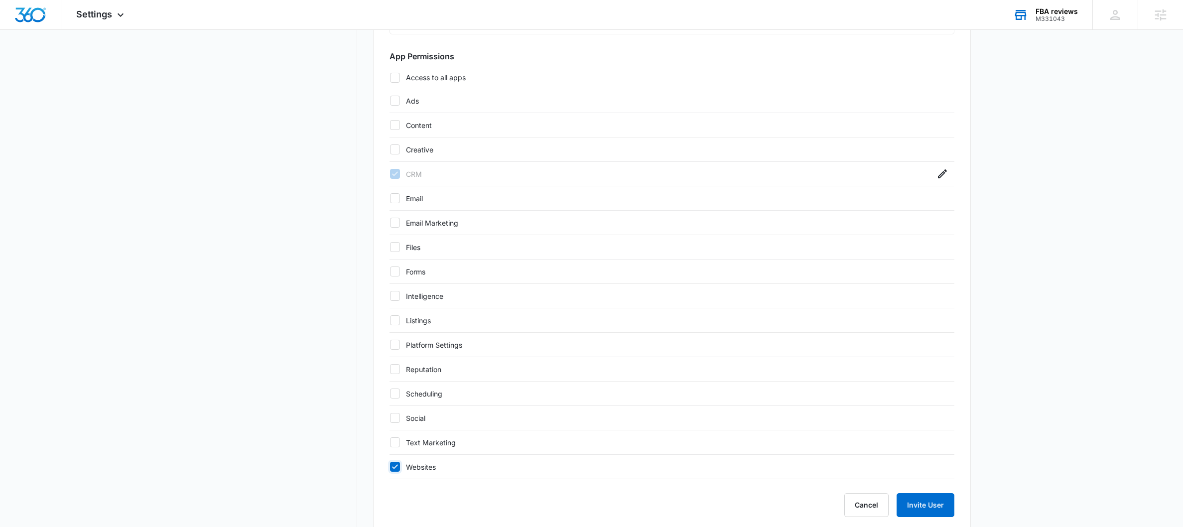
click at [390, 467] on input "Websites" at bounding box center [389, 467] width 0 height 0
checkbox input "false"
click at [952, 506] on button "Invite User" at bounding box center [925, 505] width 58 height 24
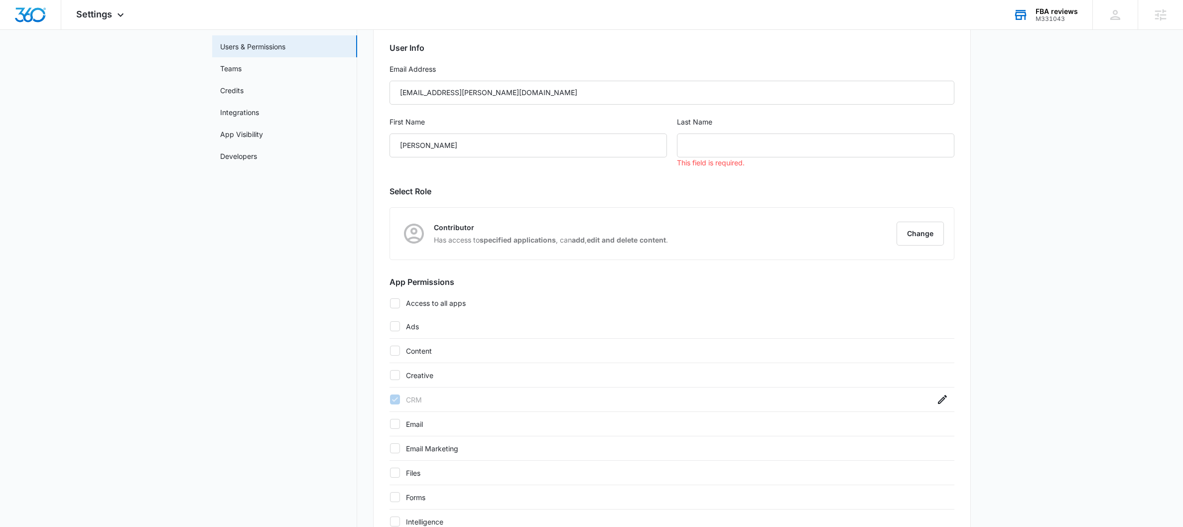
scroll to position [0, 0]
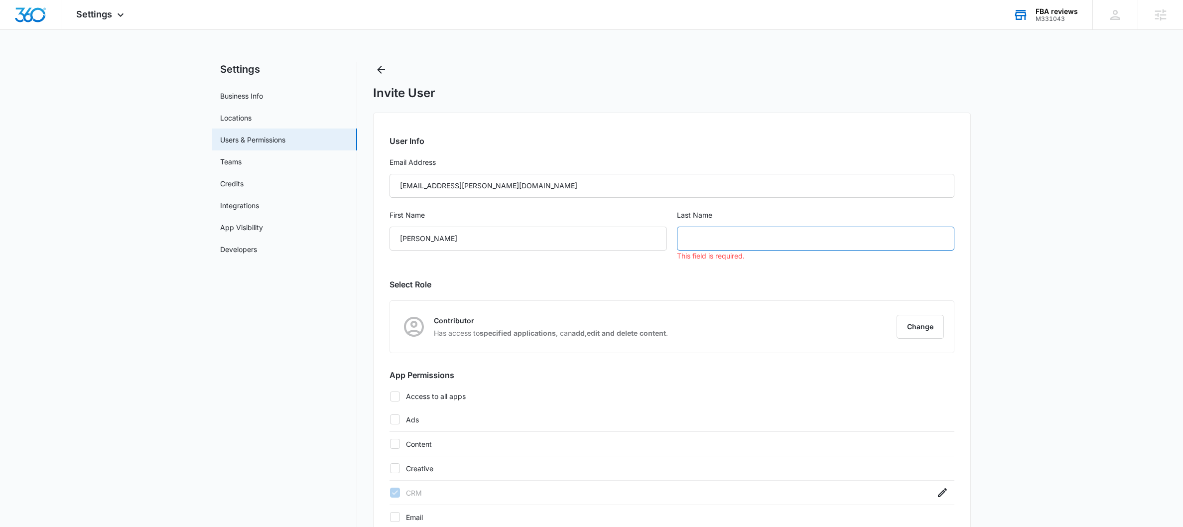
click at [724, 234] on input "text" at bounding box center [815, 239] width 277 height 24
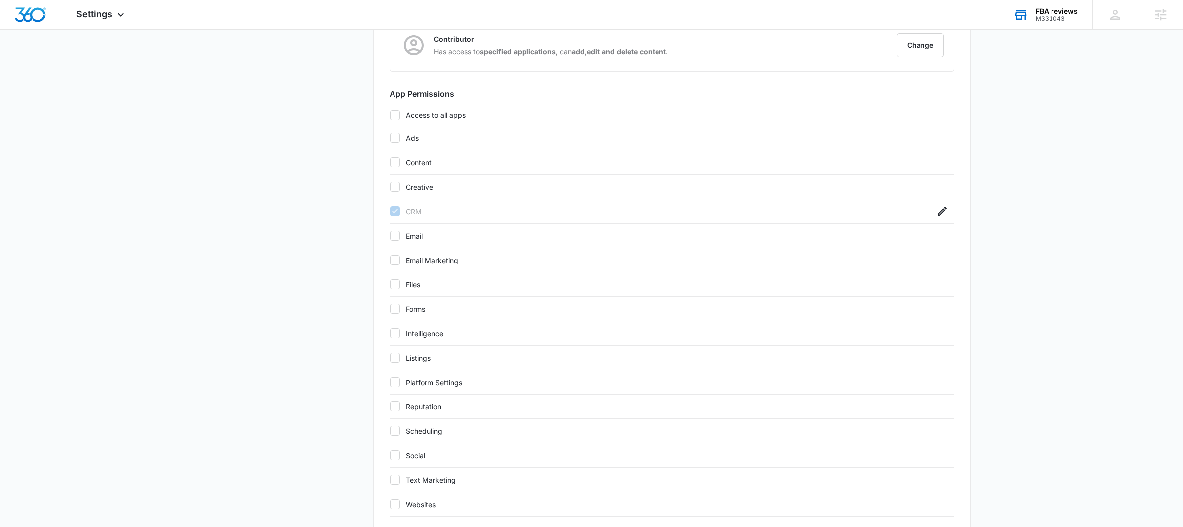
scroll to position [339, 0]
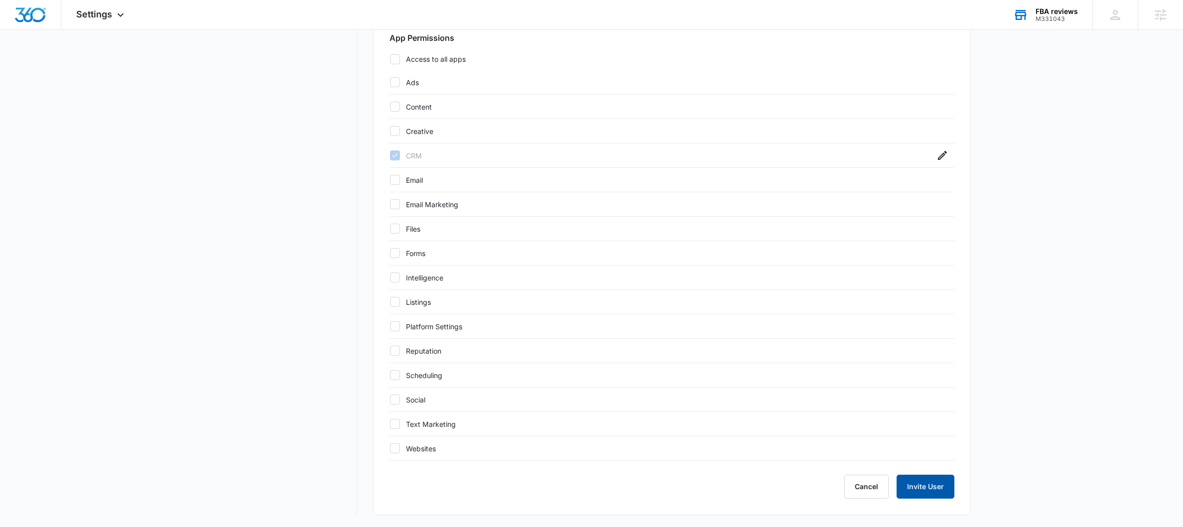
type input "Sales"
click at [920, 482] on button "Invite User" at bounding box center [925, 487] width 58 height 24
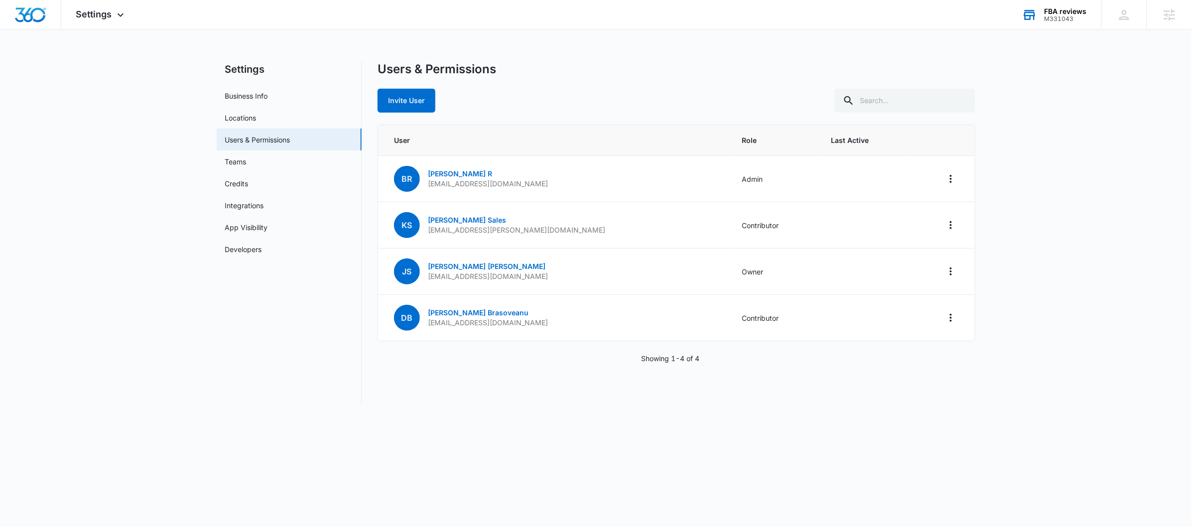
click at [1077, 15] on div "M331043" at bounding box center [1065, 18] width 42 height 7
click at [1060, 15] on div "M331043" at bounding box center [1065, 18] width 42 height 7
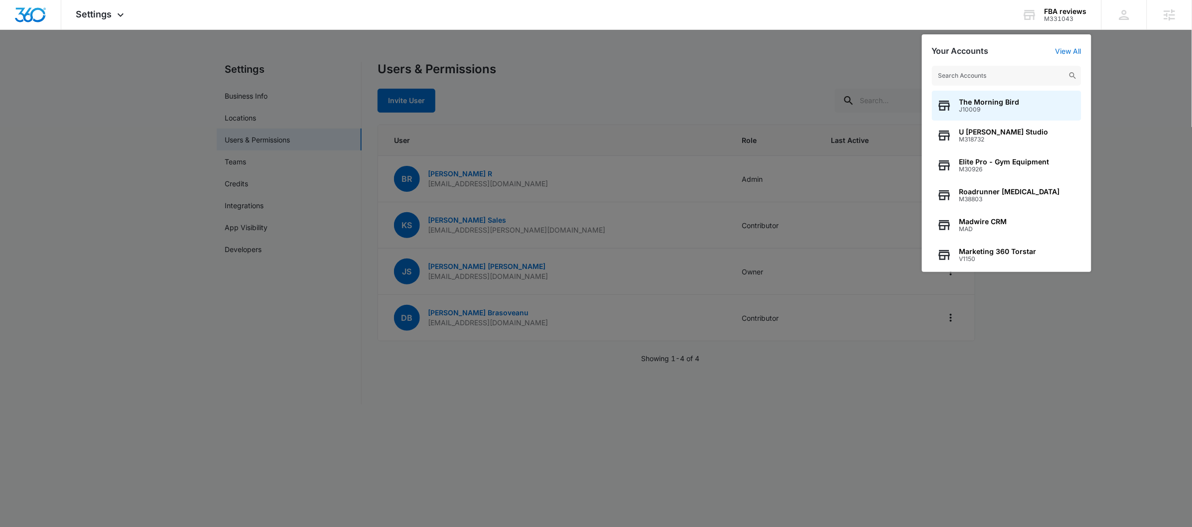
click at [998, 72] on input "text" at bounding box center [1006, 76] width 149 height 20
click at [1000, 72] on input "text" at bounding box center [1006, 76] width 149 height 20
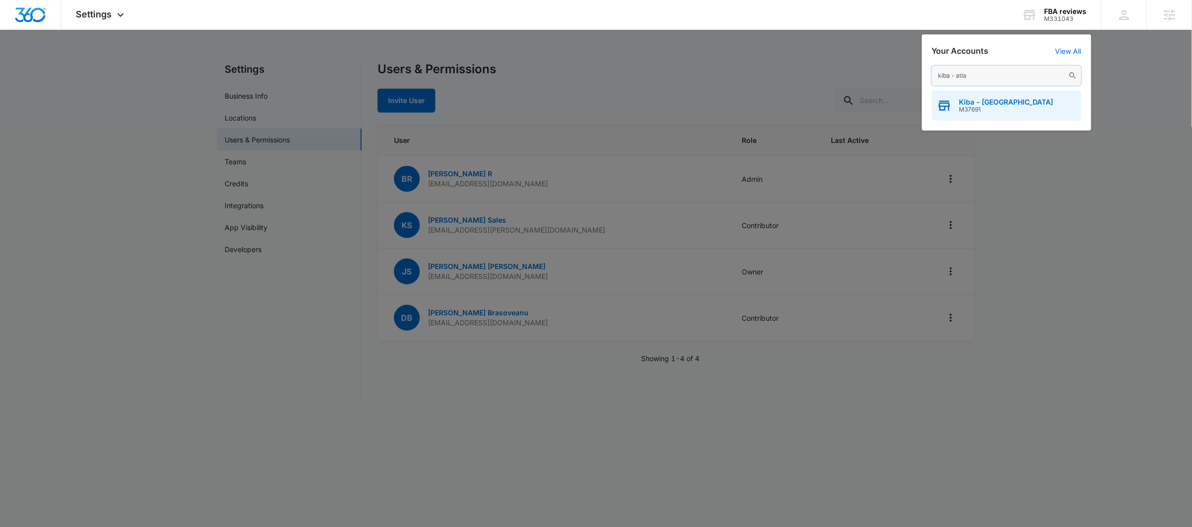
type input "kiba - atla"
click at [989, 114] on div "Kiba - [GEOGRAPHIC_DATA] M37691" at bounding box center [1006, 106] width 149 height 30
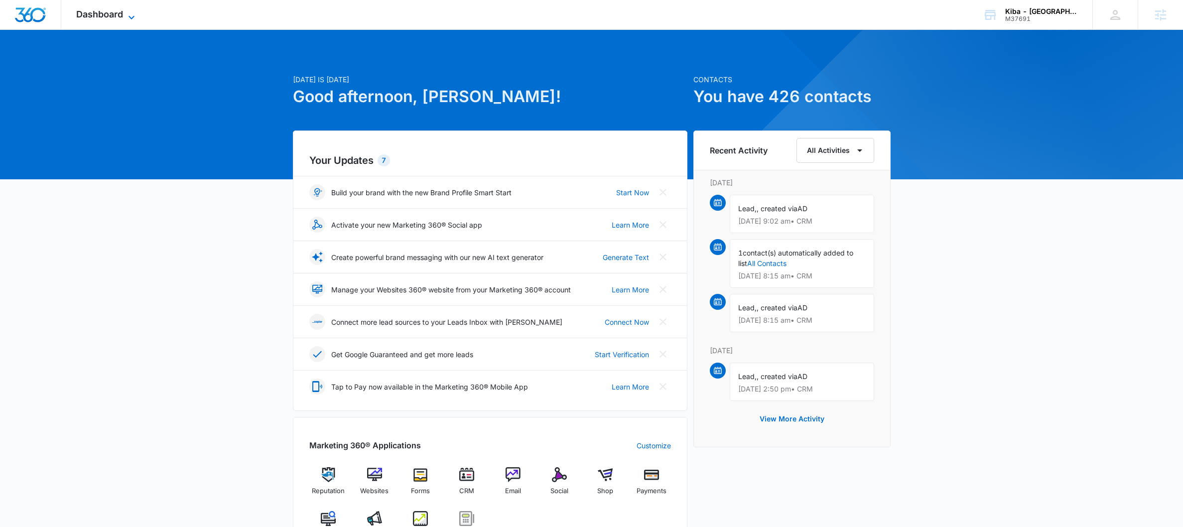
click at [134, 11] on icon at bounding box center [132, 17] width 12 height 12
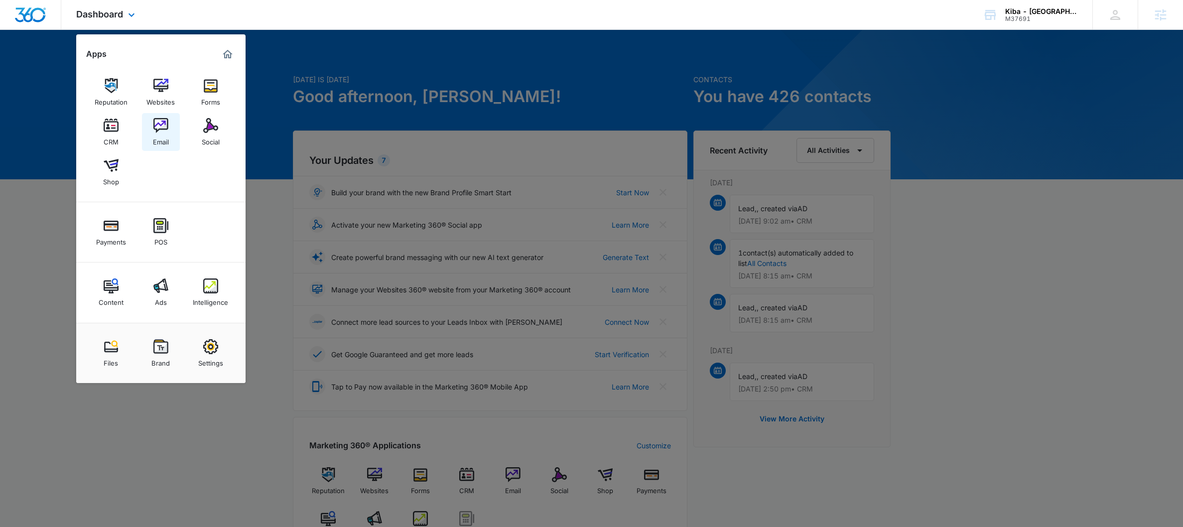
click at [151, 121] on link "Email" at bounding box center [161, 132] width 38 height 38
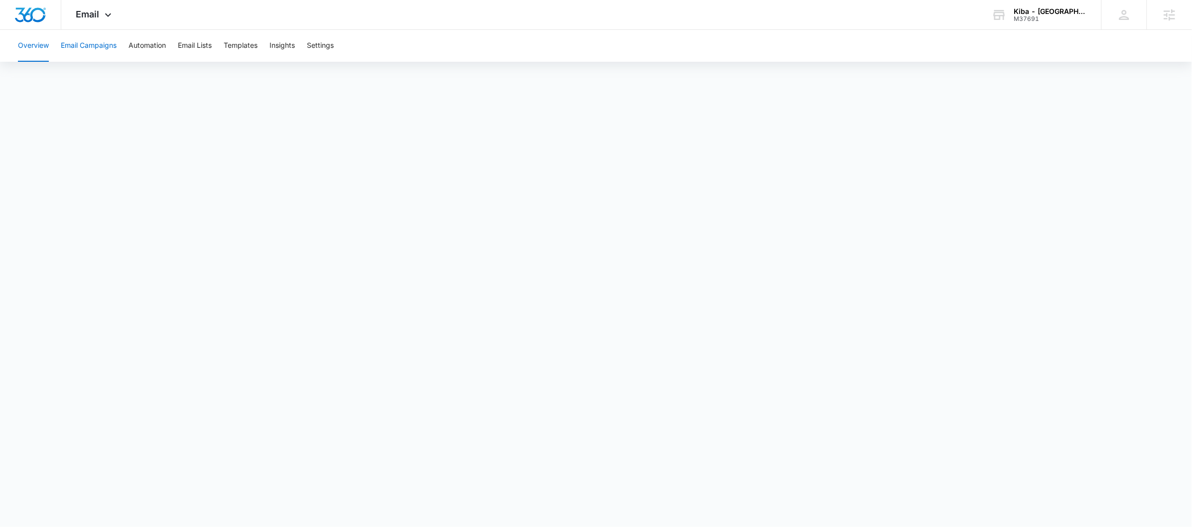
click at [89, 44] on button "Email Campaigns" at bounding box center [89, 46] width 56 height 32
